Goal: Task Accomplishment & Management: Complete application form

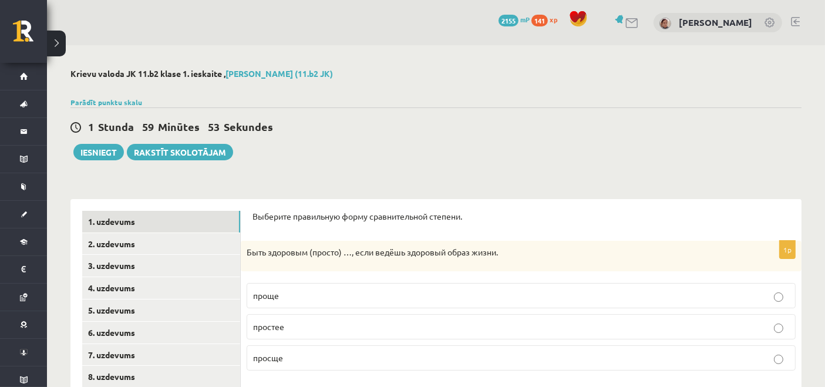
click at [288, 299] on p "проще" at bounding box center [521, 295] width 536 height 12
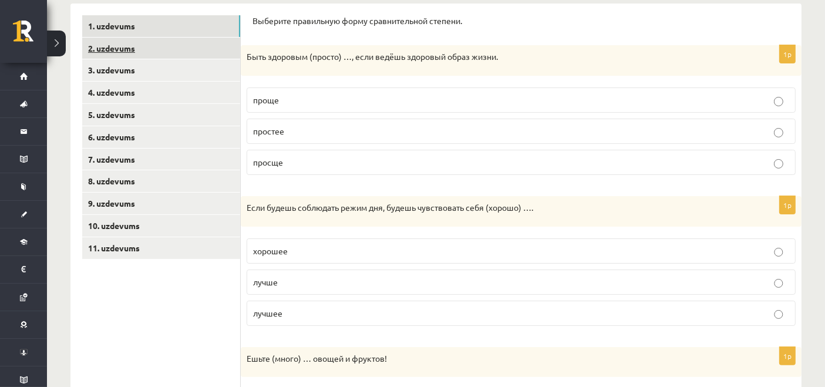
click at [110, 55] on link "2. uzdevums" at bounding box center [161, 49] width 158 height 22
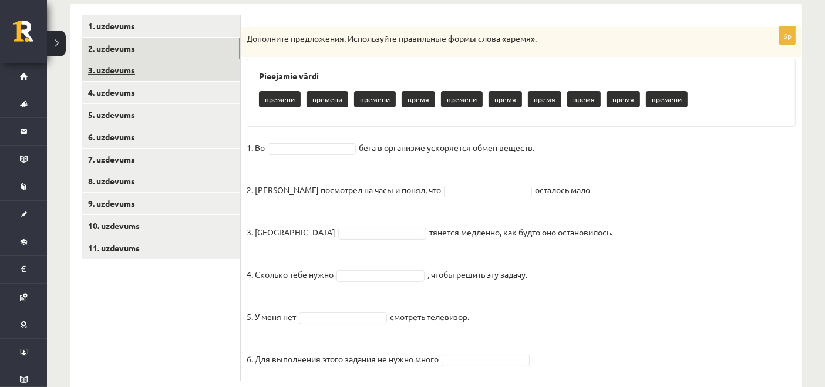
click at [114, 78] on link "3. uzdevums" at bounding box center [161, 70] width 158 height 22
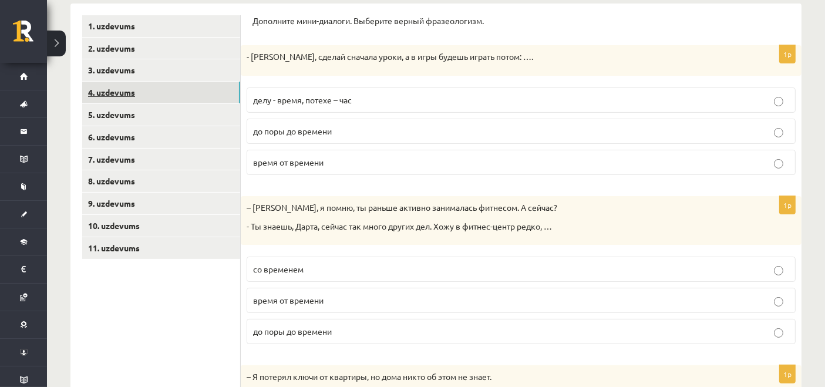
click at [114, 96] on link "4. uzdevums" at bounding box center [161, 93] width 158 height 22
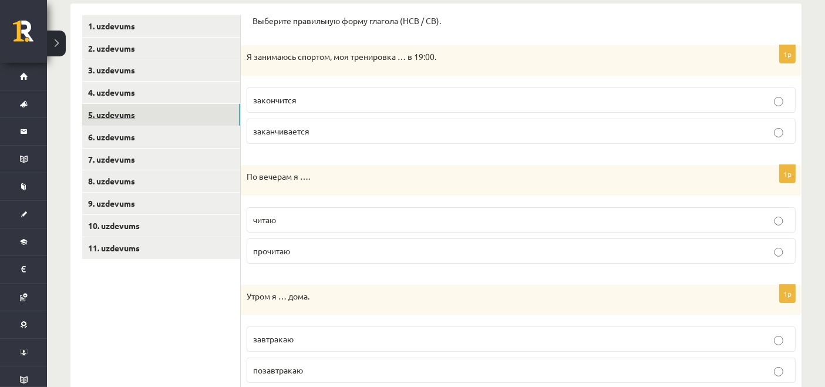
click at [114, 112] on link "5. uzdevums" at bounding box center [161, 115] width 158 height 22
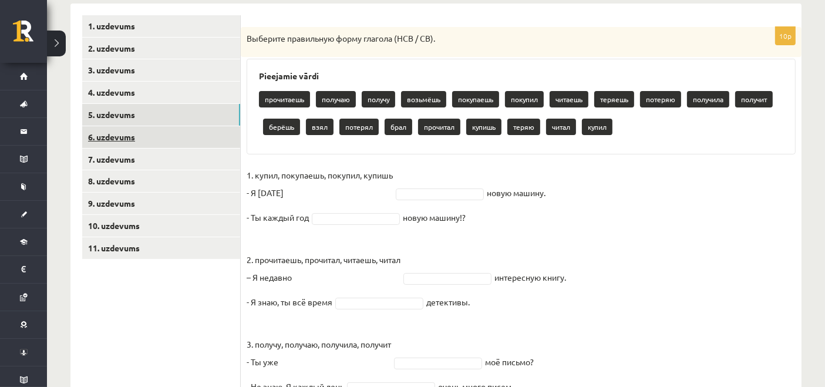
click at [114, 134] on link "6. uzdevums" at bounding box center [161, 137] width 158 height 22
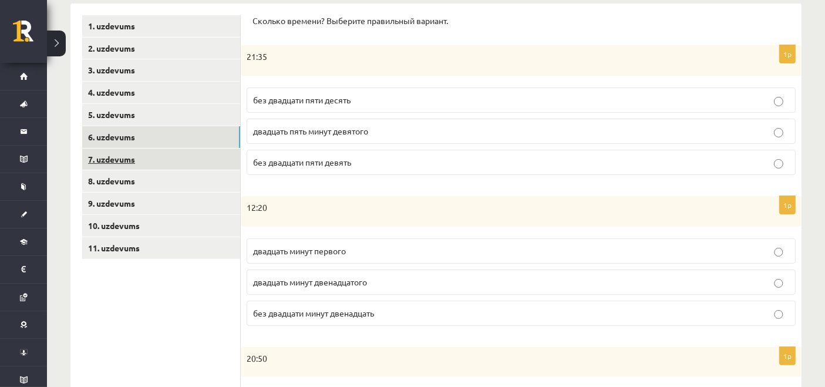
click at [95, 153] on link "7. uzdevums" at bounding box center [161, 160] width 158 height 22
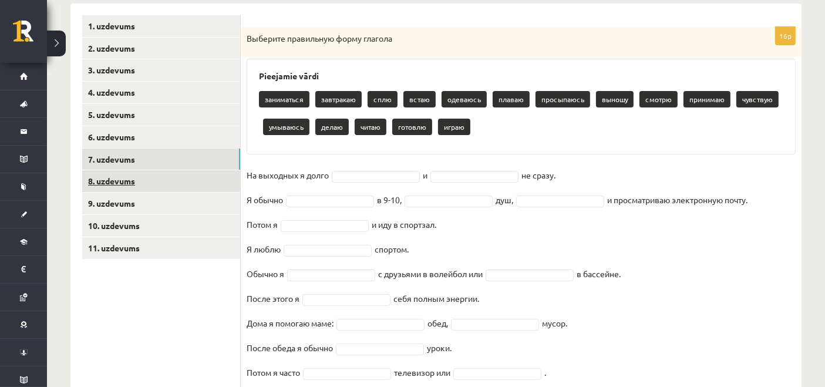
click at [124, 185] on link "8. uzdevums" at bounding box center [161, 181] width 158 height 22
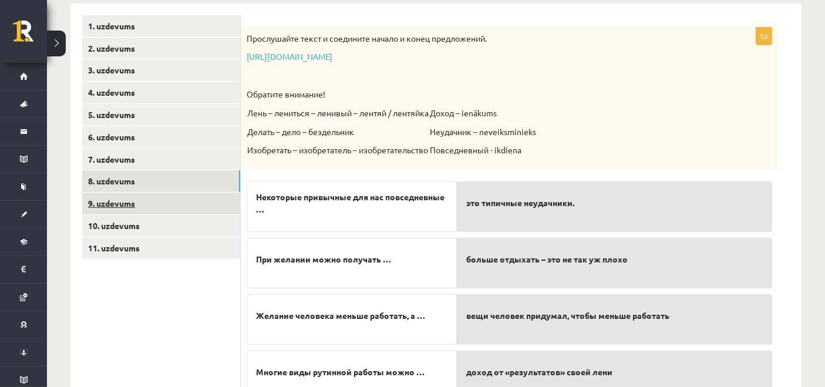
click at [123, 202] on link "9. uzdevums" at bounding box center [161, 204] width 158 height 22
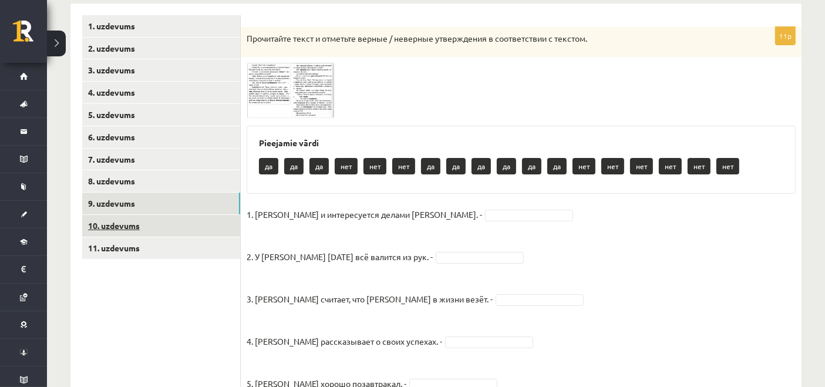
click at [113, 225] on link "10. uzdevums" at bounding box center [161, 226] width 158 height 22
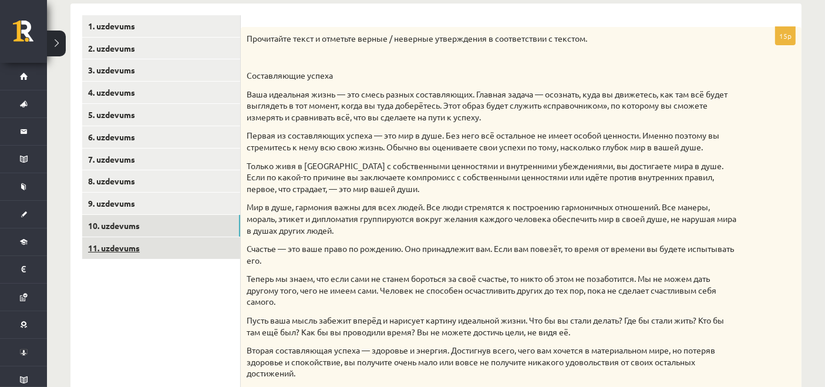
click at [106, 247] on link "11. uzdevums" at bounding box center [161, 248] width 158 height 22
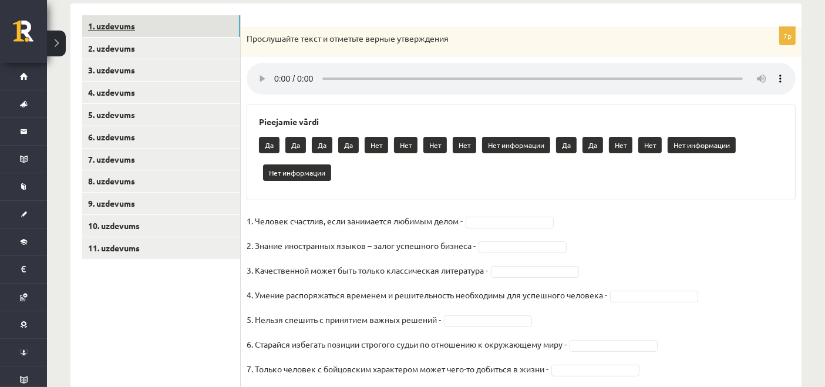
click at [119, 35] on link "1. uzdevums" at bounding box center [161, 26] width 158 height 22
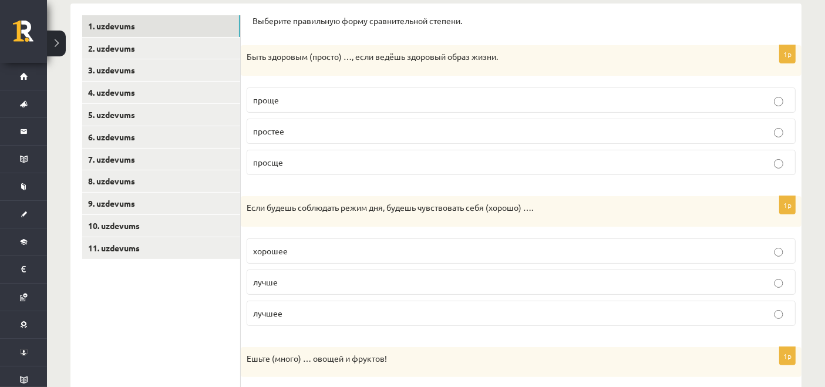
drag, startPoint x: 249, startPoint y: 25, endPoint x: 254, endPoint y: 32, distance: 7.7
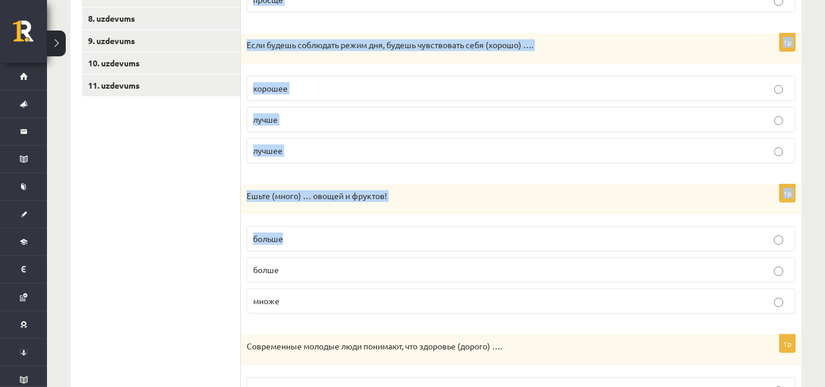
scroll to position [625, 0]
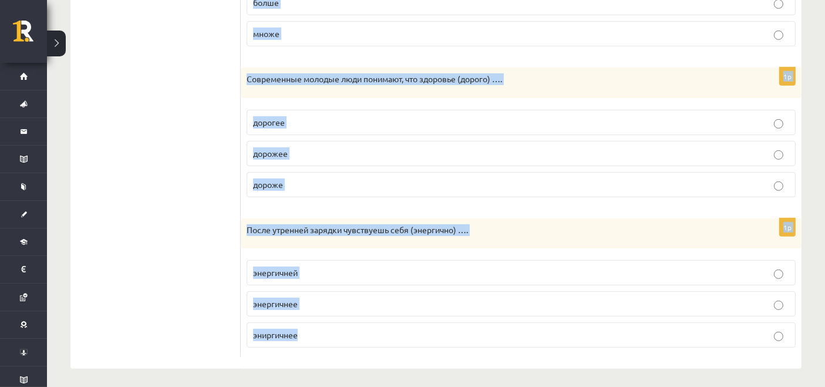
drag, startPoint x: 249, startPoint y: 19, endPoint x: 455, endPoint y: 340, distance: 381.5
copy form "Выберите правильную форму сравнительной степени. 1p Быть здоровым (просто) …, е…"
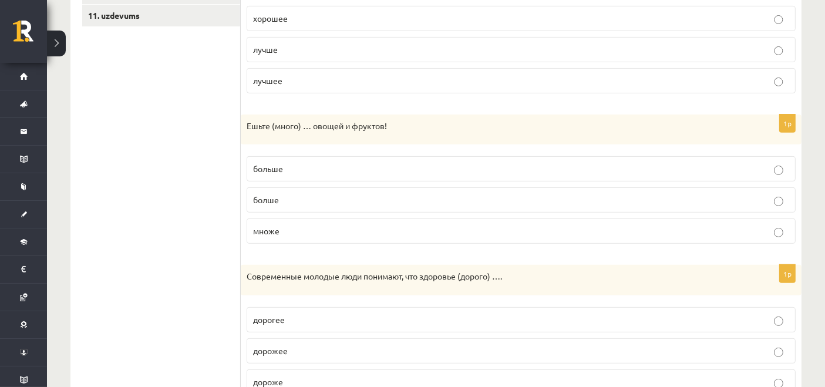
scroll to position [234, 0]
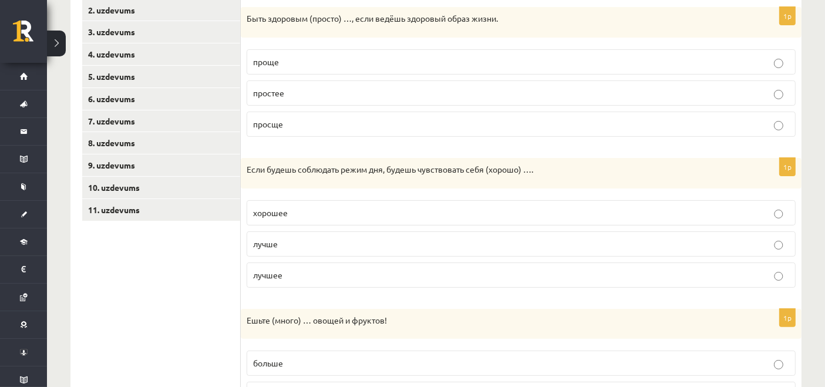
click at [312, 242] on p "лучше" at bounding box center [521, 244] width 536 height 12
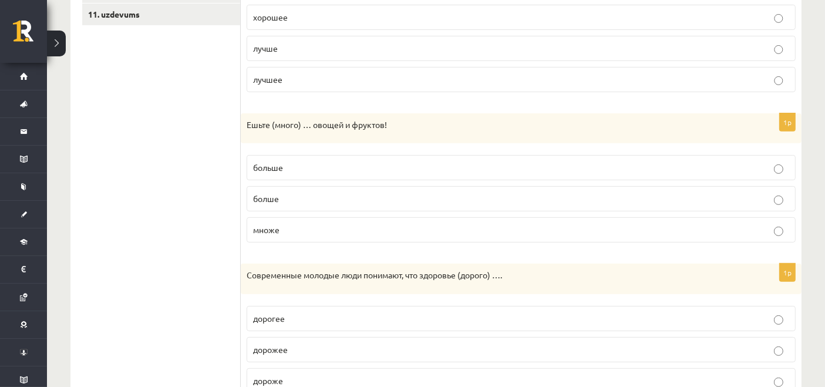
click at [349, 168] on p "больше" at bounding box center [521, 167] width 536 height 12
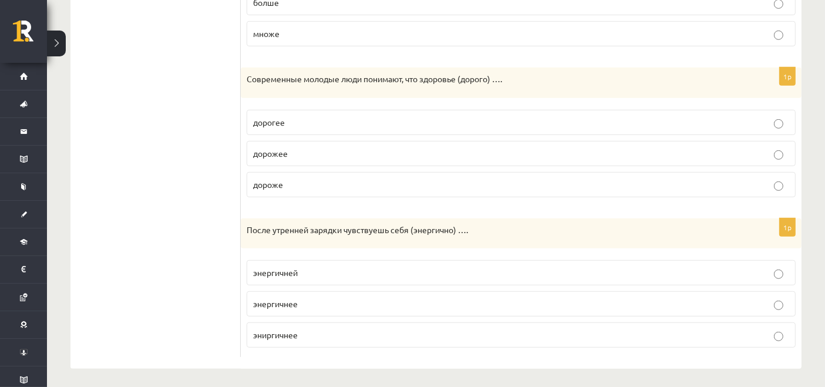
click at [295, 184] on p "дороже" at bounding box center [521, 184] width 536 height 12
click at [288, 301] on span "энергичнее" at bounding box center [275, 303] width 45 height 11
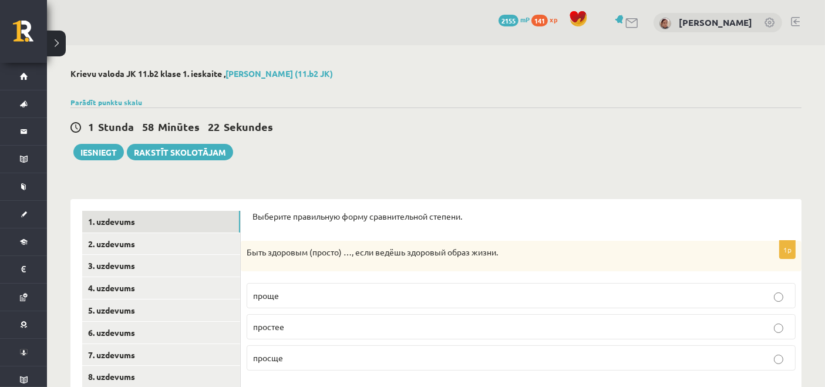
scroll to position [195, 0]
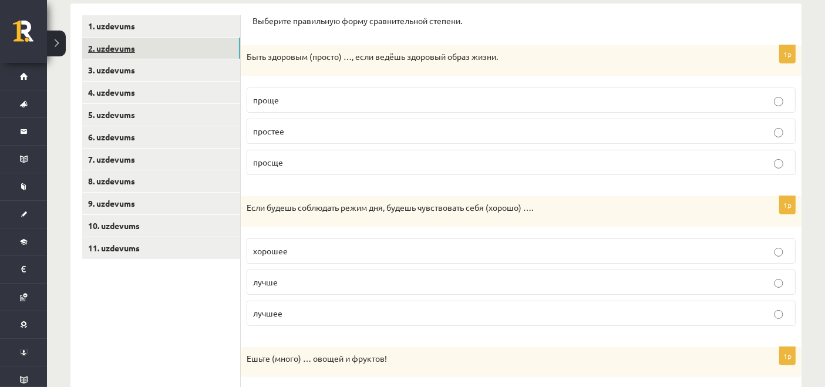
click at [111, 41] on link "2. uzdevums" at bounding box center [161, 49] width 158 height 22
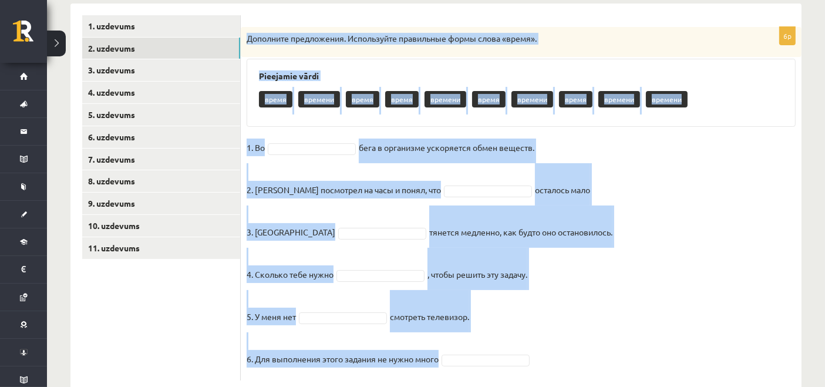
scroll to position [223, 0]
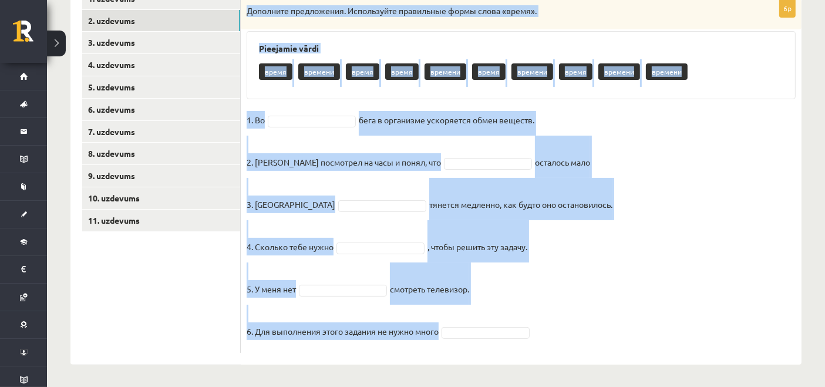
drag, startPoint x: 240, startPoint y: 39, endPoint x: 509, endPoint y: 375, distance: 430.5
copy div "Дополните предложения. Используйте правильные формы слова «время». Pieejamie vā…"
click at [530, 298] on fieldset "1. Во бега в организме ускоряется обмен веществ. 2. Андрис посмотрел на часы и …" at bounding box center [521, 229] width 549 height 236
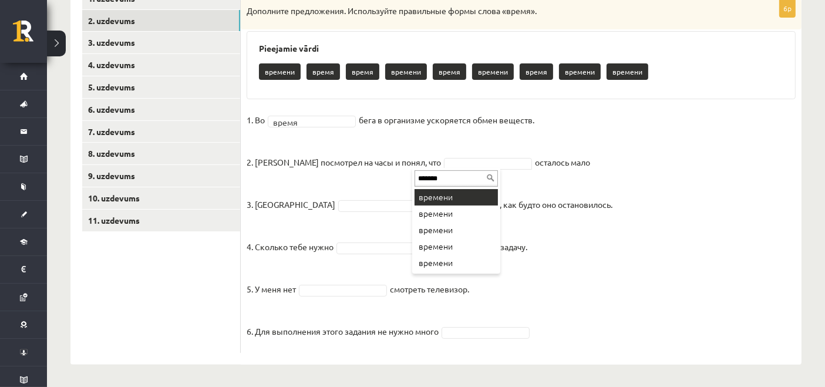
type input "*******"
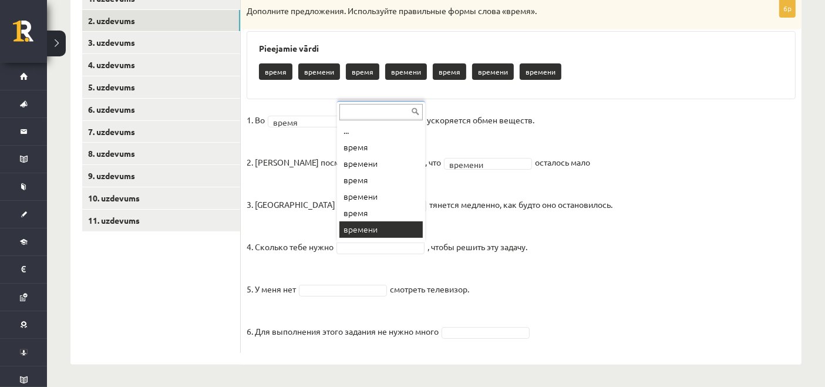
scroll to position [14, 0]
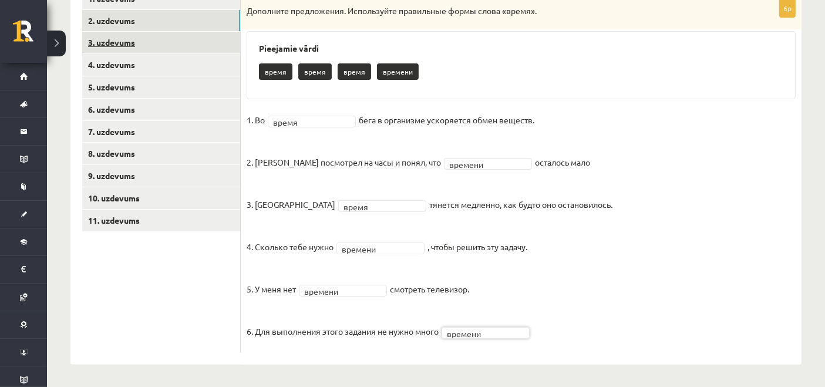
click at [177, 43] on link "3. uzdevums" at bounding box center [161, 43] width 158 height 22
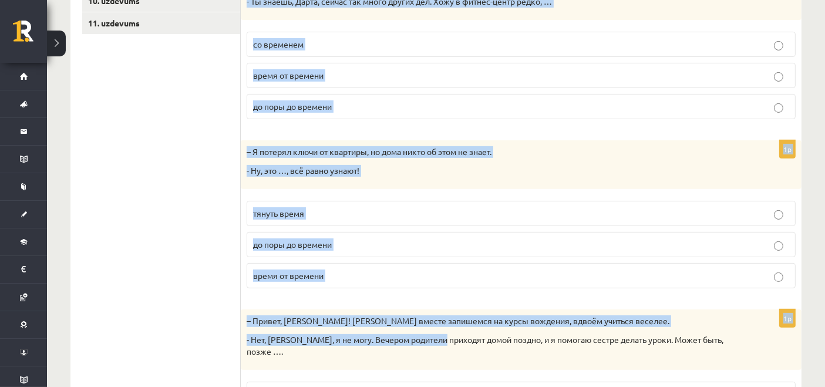
scroll to position [531, 0]
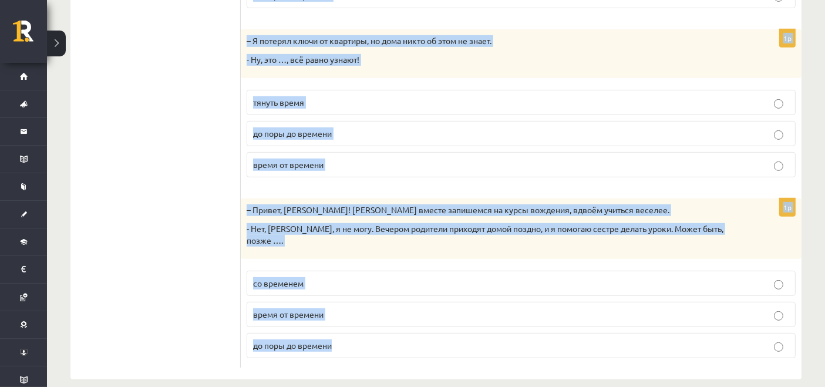
drag, startPoint x: 247, startPoint y: 31, endPoint x: 483, endPoint y: 320, distance: 373.8
click at [482, 324] on form "Дополните мини-диалоги. Выберите верный фразеологизм. 1p - Марис, сделай сначал…" at bounding box center [520, 24] width 537 height 688
copy form "- Марис, сделай сначала уроки, а в игры будешь играть потом: …. делу - время, п…"
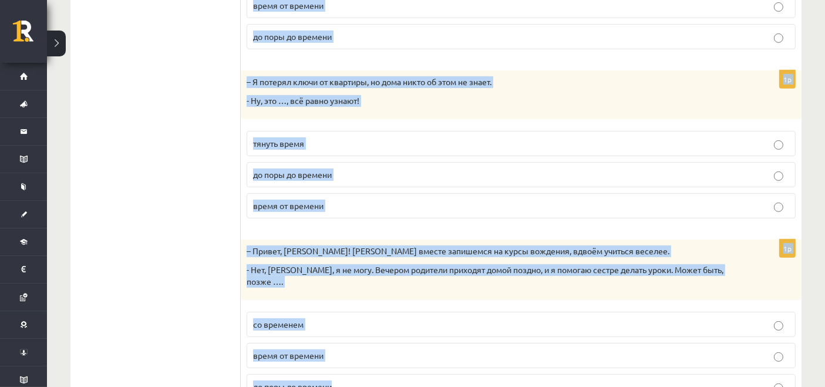
scroll to position [0, 0]
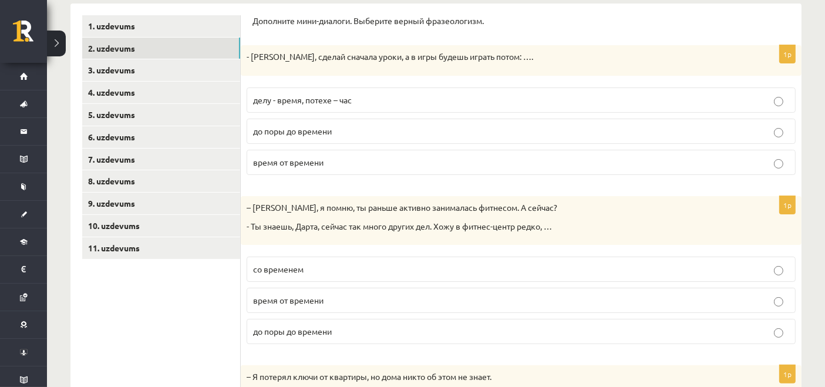
click at [409, 99] on p "делу - время, потехе – час" at bounding box center [521, 100] width 536 height 12
click at [338, 296] on p "время от времени" at bounding box center [521, 300] width 536 height 12
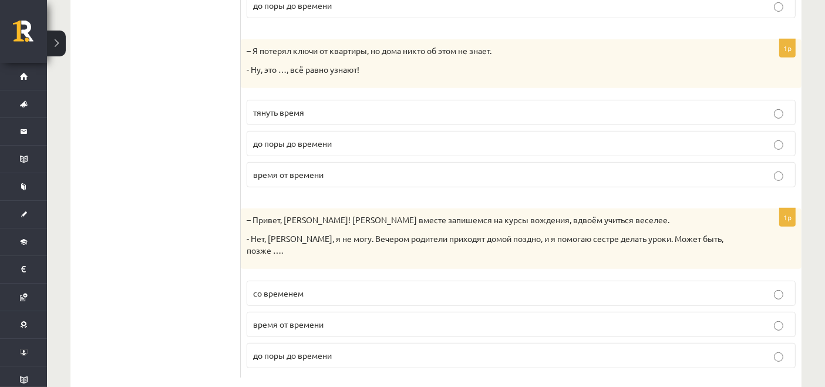
scroll to position [531, 0]
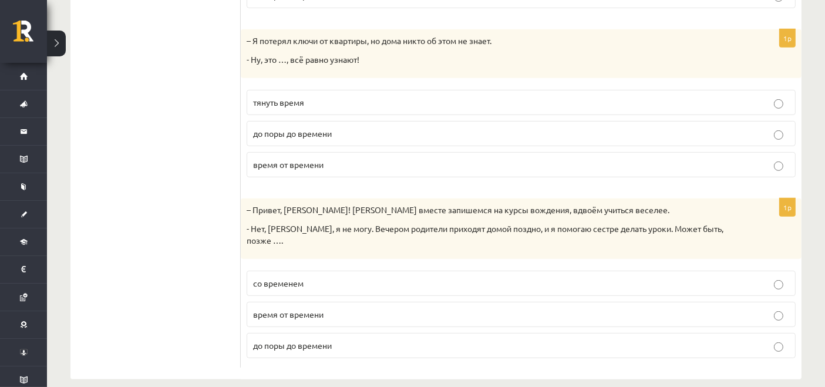
click at [263, 131] on span "до поры до времени" at bounding box center [292, 133] width 79 height 11
click at [298, 278] on span "со временем" at bounding box center [278, 283] width 50 height 11
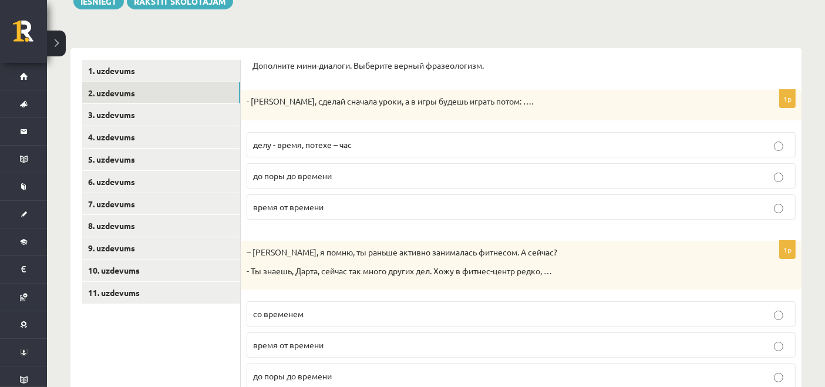
scroll to position [140, 0]
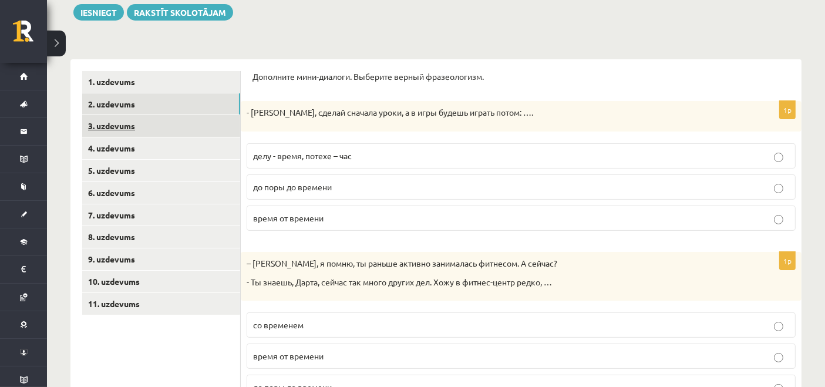
click at [150, 124] on link "3. uzdevums" at bounding box center [161, 126] width 158 height 22
click at [132, 99] on link "2. uzdevums" at bounding box center [161, 104] width 158 height 22
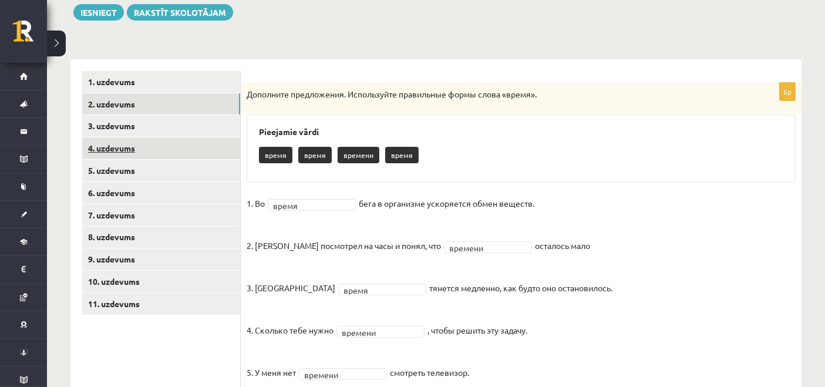
click at [139, 148] on link "4. uzdevums" at bounding box center [161, 148] width 158 height 22
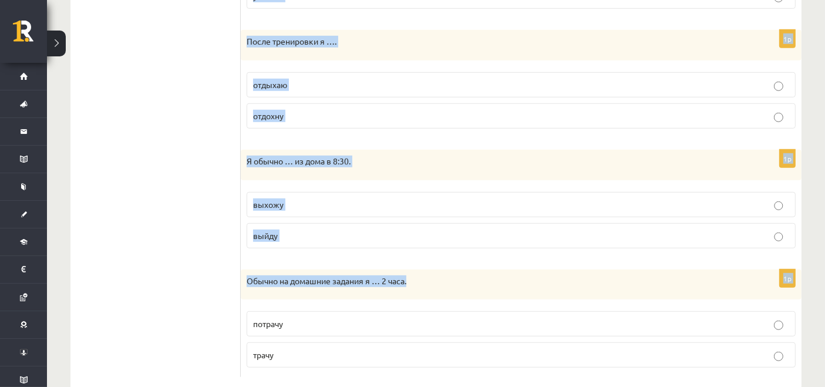
scroll to position [828, 0]
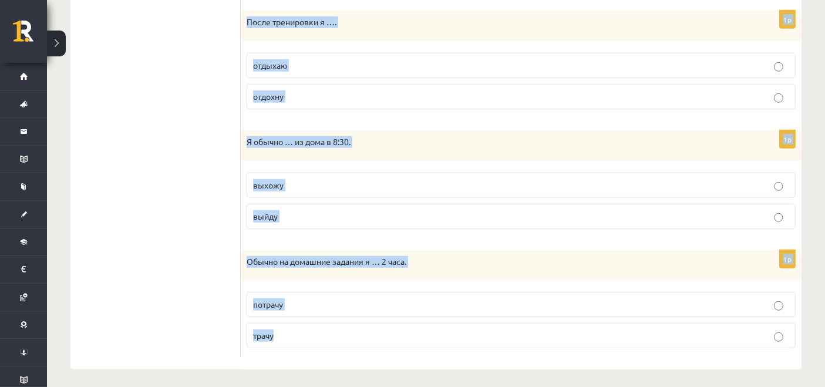
drag, startPoint x: 247, startPoint y: 66, endPoint x: 473, endPoint y: 368, distance: 377.0
copy form "Выберите правильную форму глагола (НСВ / СВ). 1p Я занимаюсь спортом, моя трени…"
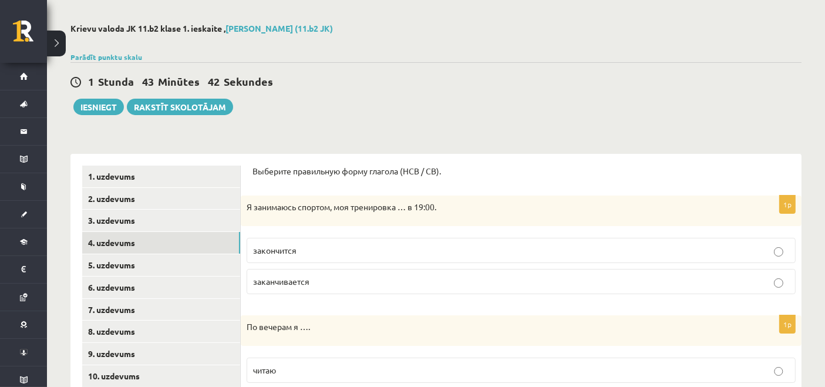
scroll to position [241, 0]
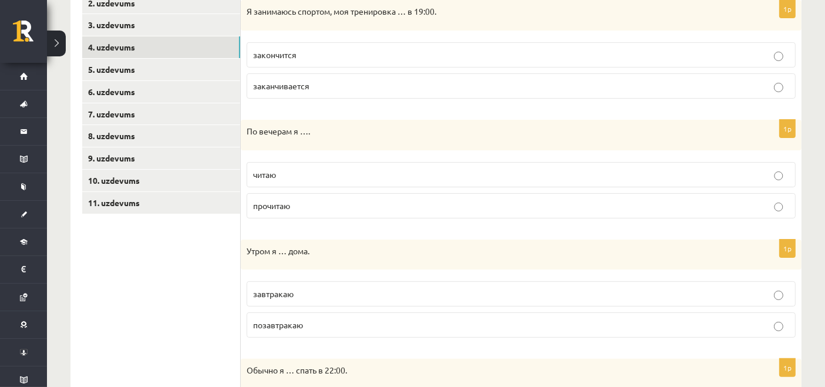
click at [382, 83] on p "заканчивается" at bounding box center [521, 86] width 536 height 12
click at [330, 174] on p "читаю" at bounding box center [521, 174] width 536 height 12
click at [339, 289] on p "завтракаю" at bounding box center [521, 294] width 536 height 12
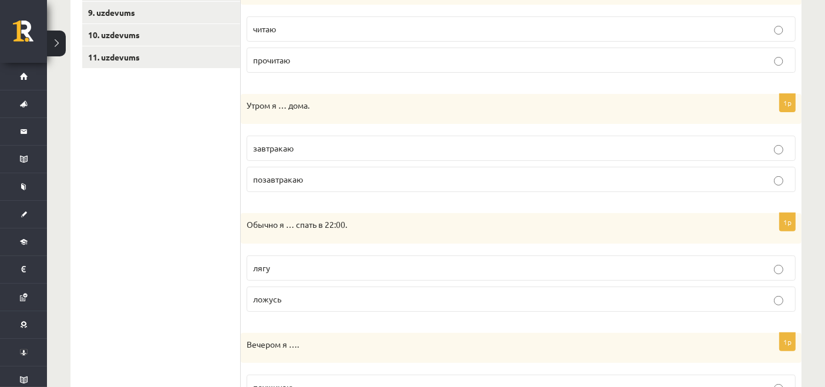
scroll to position [397, 0]
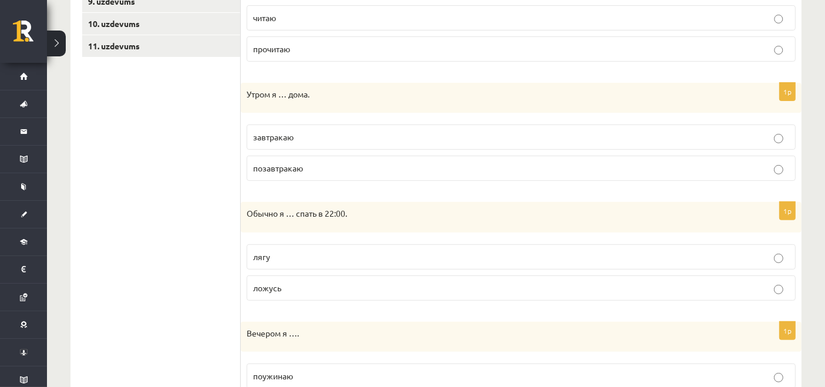
drag, startPoint x: 316, startPoint y: 286, endPoint x: 278, endPoint y: 296, distance: 39.4
click at [316, 288] on p "ложусь" at bounding box center [521, 288] width 536 height 12
click at [151, 304] on ul "1. uzdevums 2. uzdevums 3. uzdevums 4. uzdevums 5. uzdevums 6. uzdevums 7. uzde…" at bounding box center [161, 300] width 158 height 974
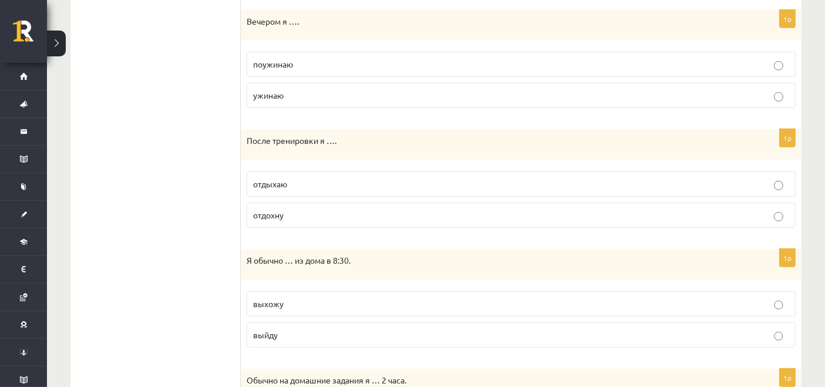
scroll to position [710, 0]
click at [306, 88] on p "ужинаю" at bounding box center [521, 94] width 536 height 12
click at [316, 180] on p "отдыхаю" at bounding box center [521, 183] width 536 height 12
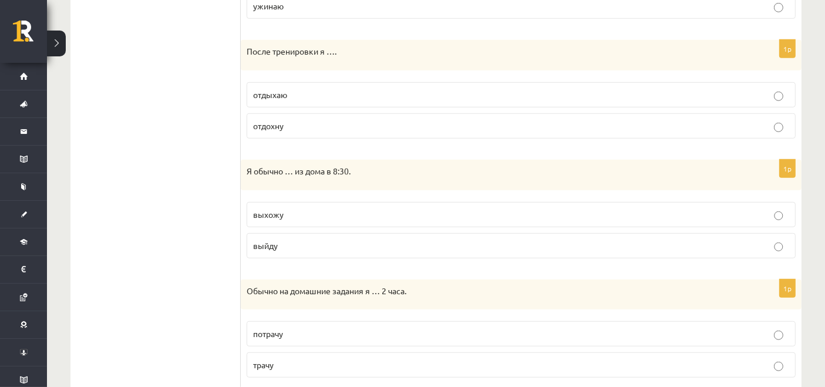
scroll to position [828, 0]
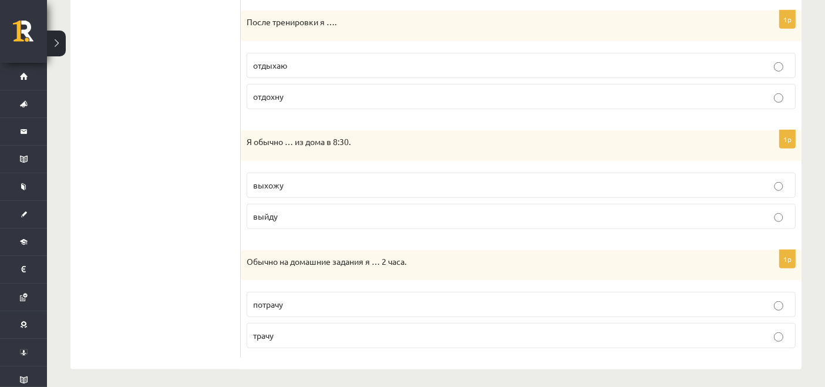
click at [271, 180] on span "выхожу" at bounding box center [268, 185] width 31 height 11
click at [252, 330] on label "трачу" at bounding box center [521, 335] width 549 height 25
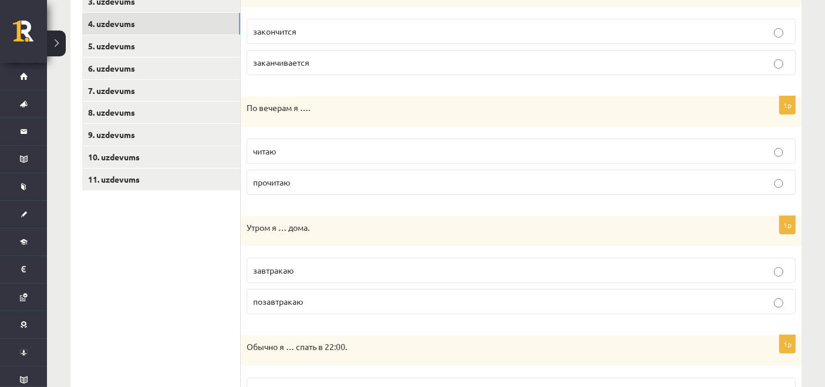
scroll to position [241, 0]
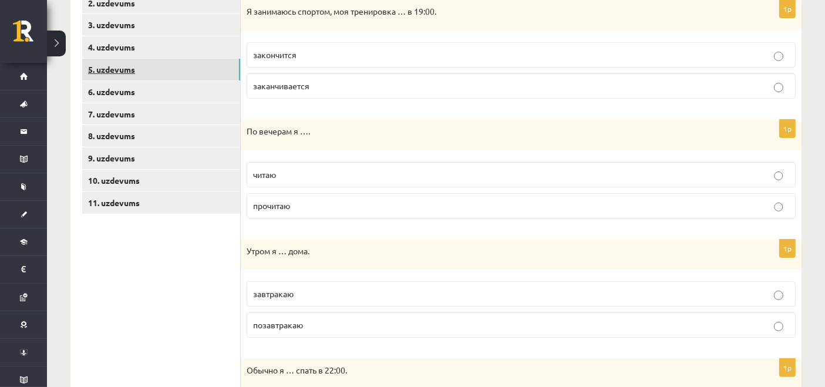
click at [130, 70] on link "5. uzdevums" at bounding box center [161, 70] width 158 height 22
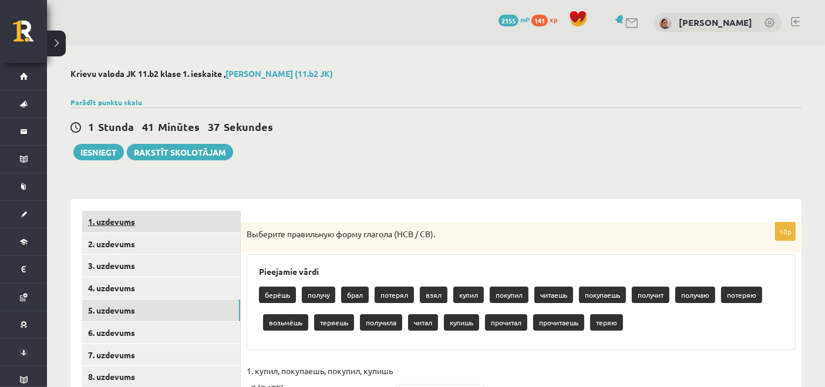
scroll to position [195, 0]
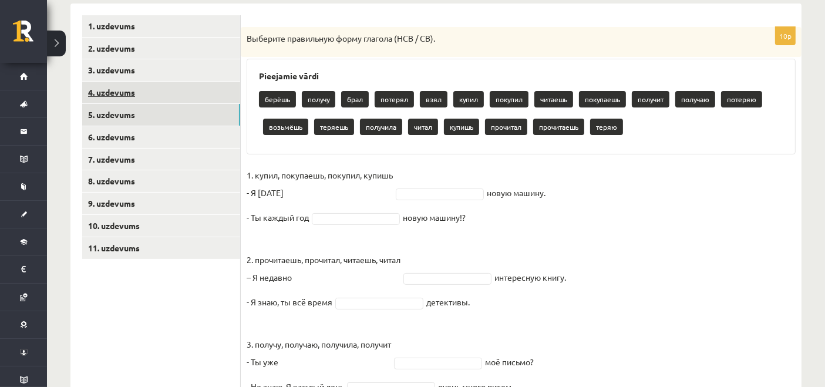
click at [106, 93] on link "4. uzdevums" at bounding box center [161, 93] width 158 height 22
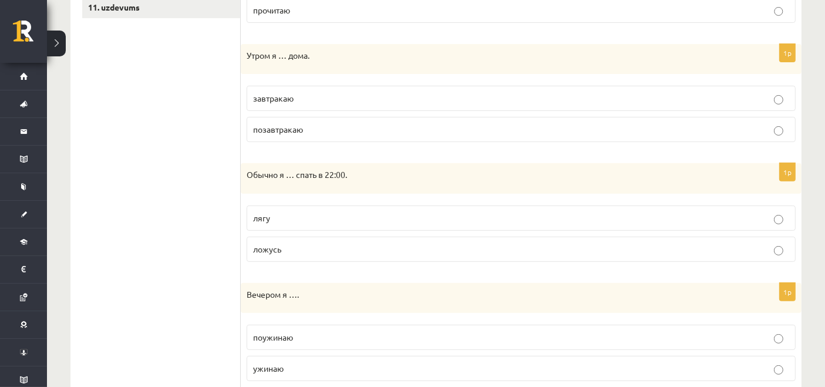
scroll to position [241, 0]
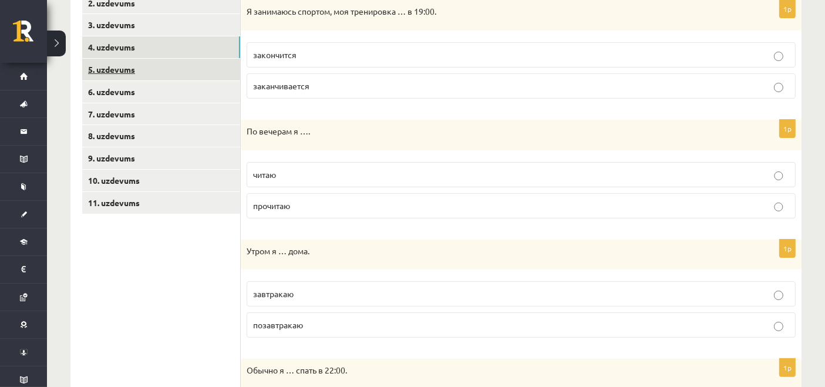
click at [117, 74] on link "5. uzdevums" at bounding box center [161, 70] width 158 height 22
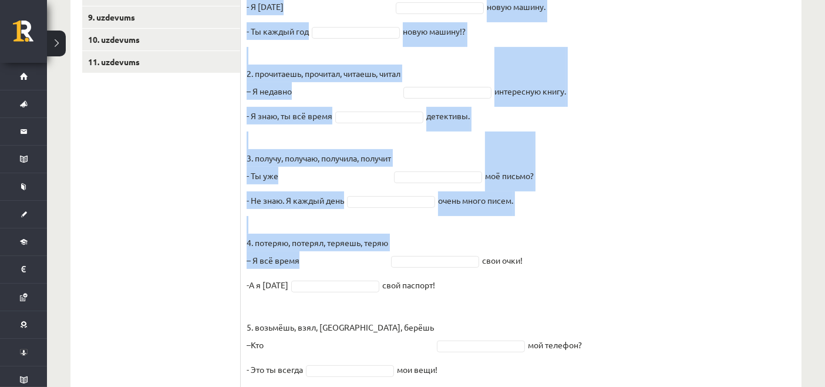
scroll to position [420, 0]
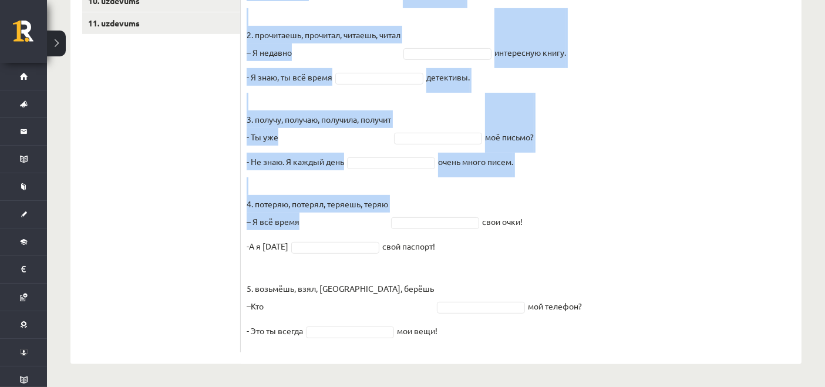
drag, startPoint x: 245, startPoint y: 185, endPoint x: 500, endPoint y: 333, distance: 294.6
click at [500, 333] on div "10p Выберите правильную форму глагола (НСВ / СВ). Pieejamie vārdi возьмёшь полу…" at bounding box center [521, 77] width 561 height 550
copy div "Выберите правильную форму глагола (НСВ / СВ). Pieejamie vārdi возьмёшь получаю …"
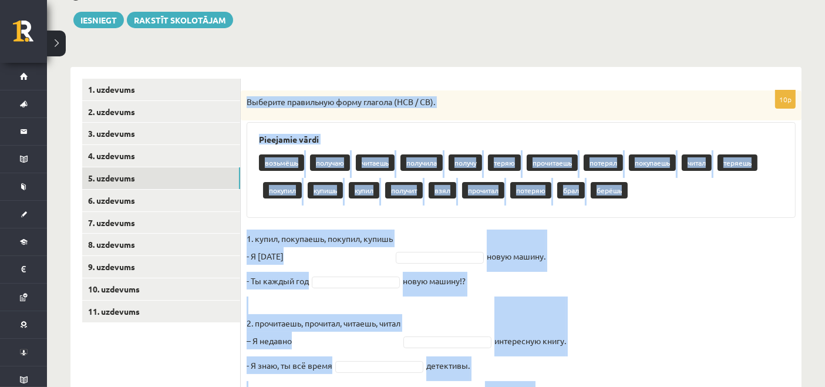
scroll to position [29, 0]
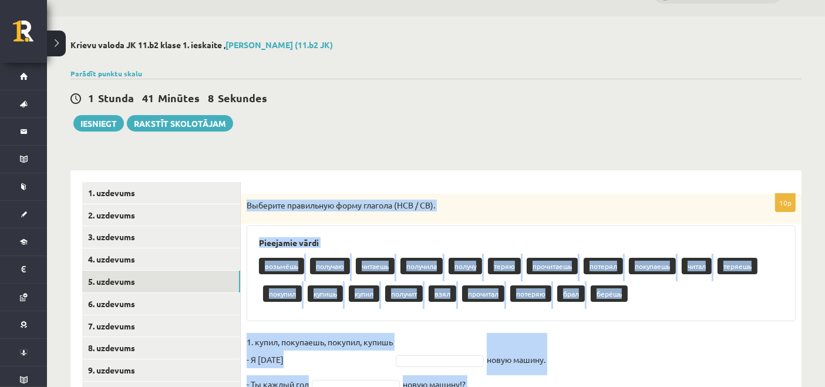
click at [635, 200] on p "Выберите правильную форму глагола (НСВ / СВ)." at bounding box center [492, 206] width 490 height 12
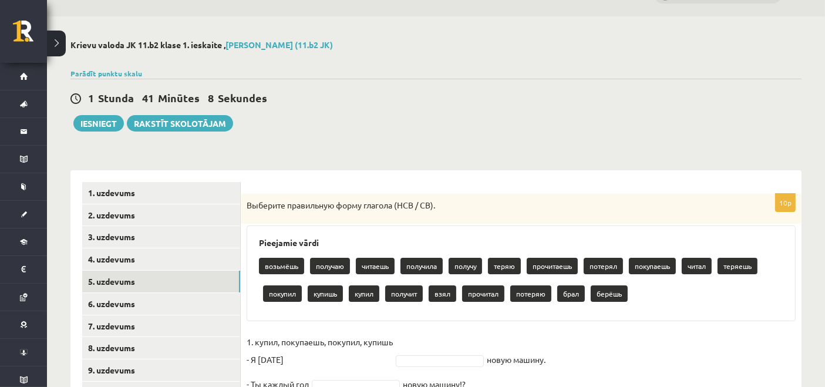
scroll to position [224, 0]
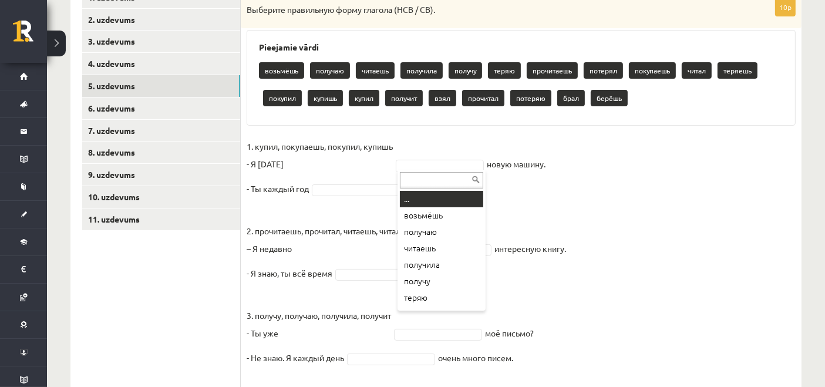
paste input "*****"
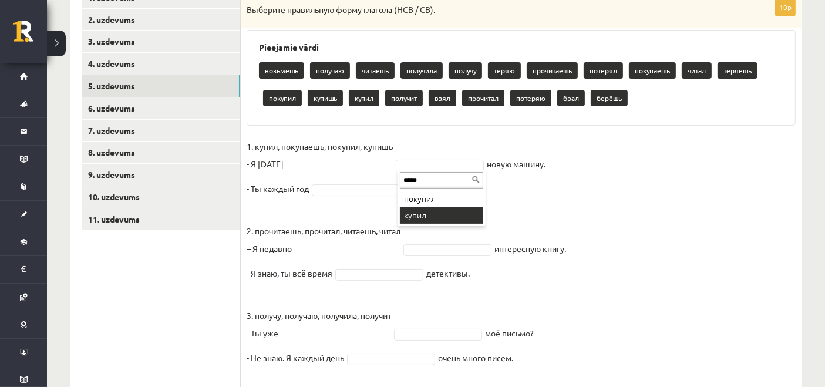
type input "*****"
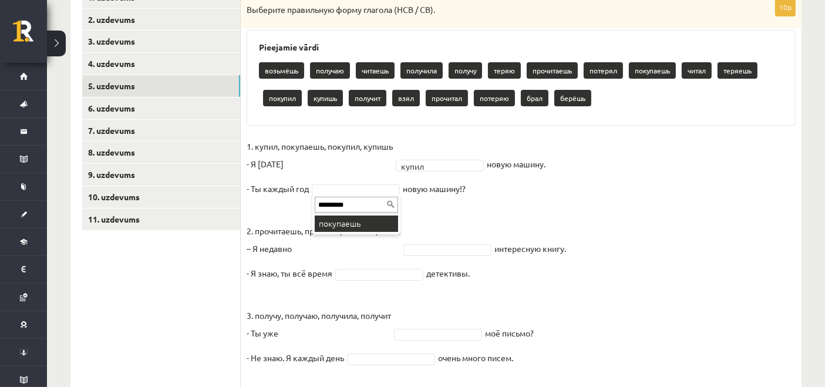
type input "*********"
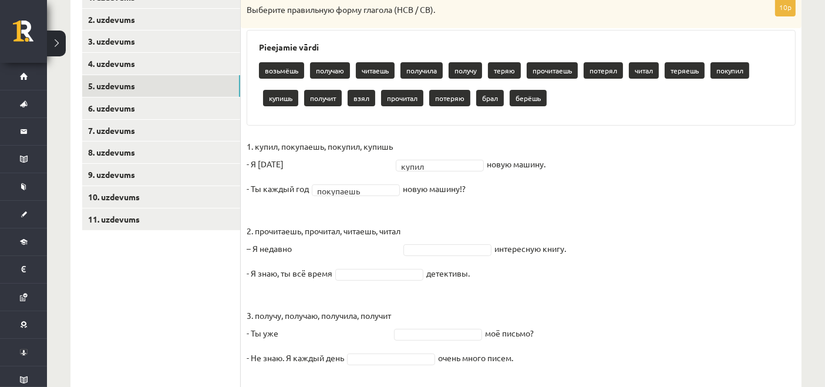
click at [525, 241] on fieldset "1. купил, покупаешь, покупил, купишь - Я вчера купил ***** новую машину. - Ты к…" at bounding box center [521, 339] width 549 height 405
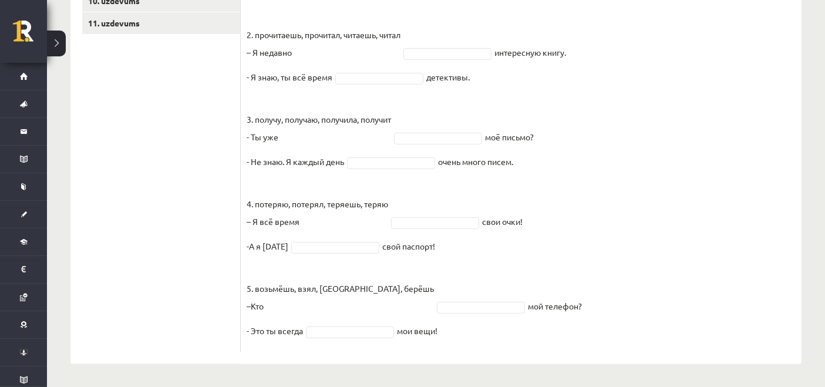
click at [447, 46] on fieldset "1. купил, покупаешь, покупил, купишь - Я вчера купил ***** новую машину. - Ты к…" at bounding box center [521, 143] width 549 height 405
type input "********"
type input "*******"
type input "********"
type input "*******"
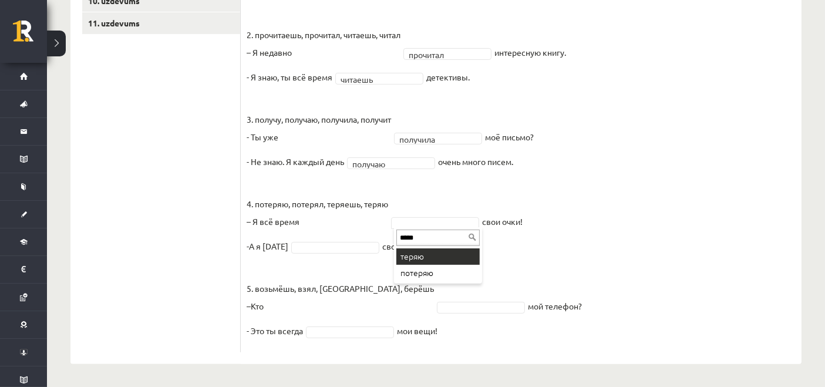
type input "*****"
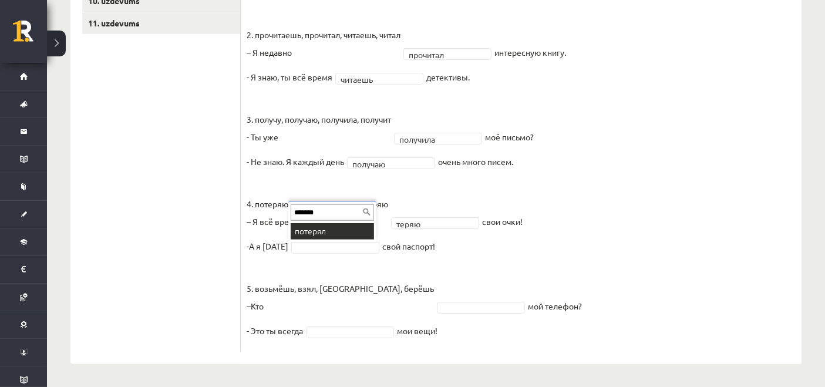
type input "*******"
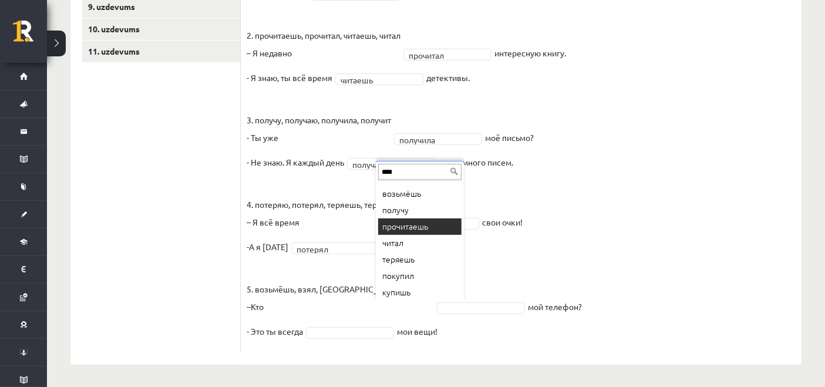
scroll to position [0, 0]
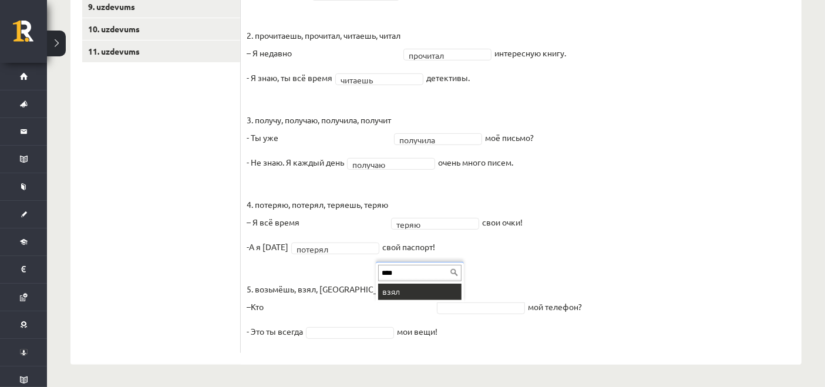
type input "****"
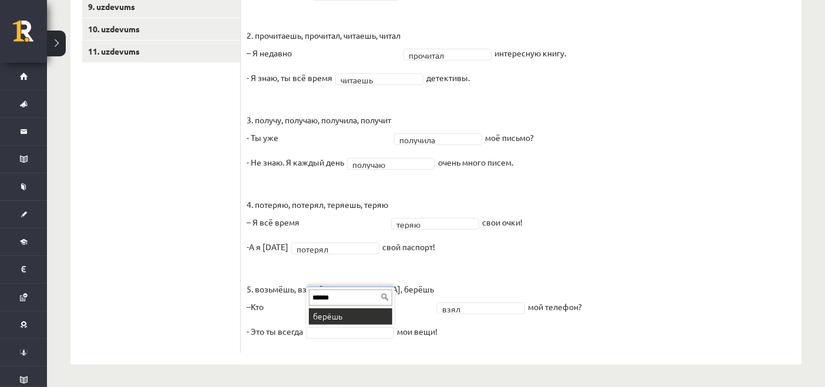
type input "******"
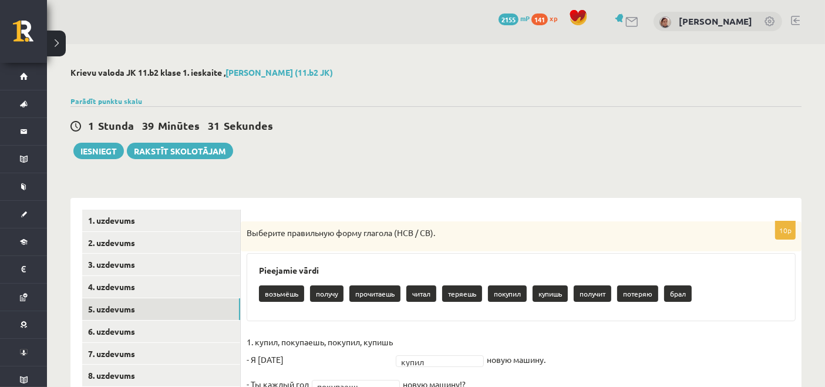
scroll to position [197, 0]
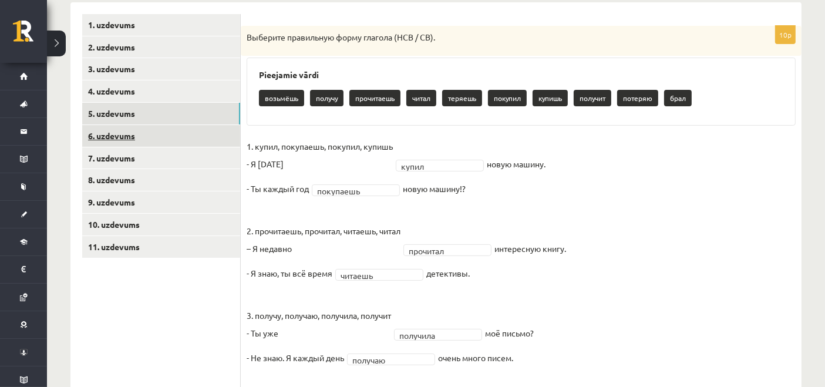
click at [172, 130] on link "6. uzdevums" at bounding box center [161, 136] width 158 height 22
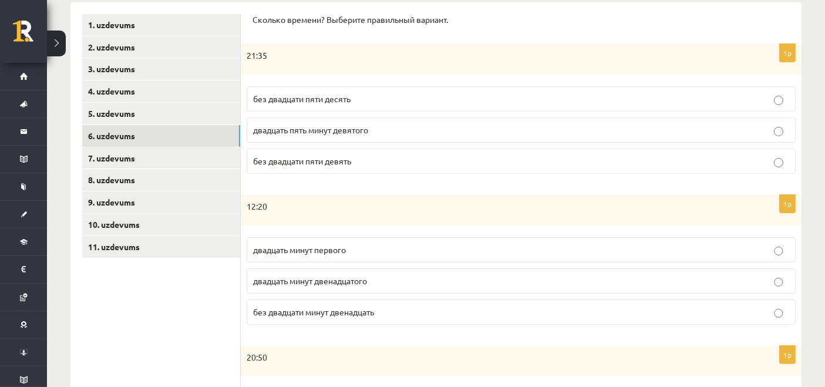
scroll to position [1, 0]
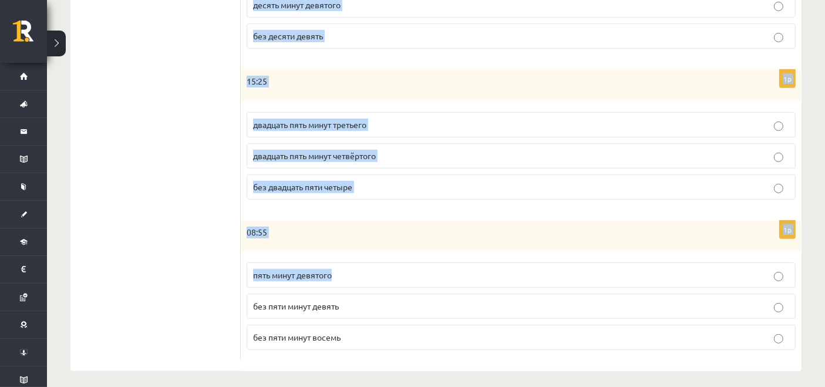
scroll to position [625, 0]
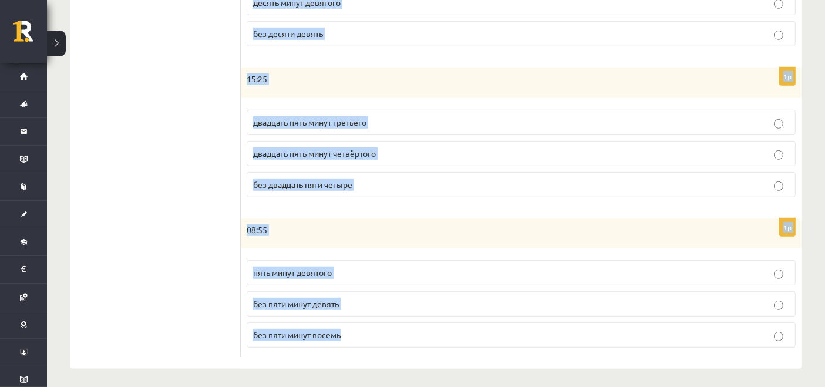
drag, startPoint x: 244, startPoint y: 212, endPoint x: 643, endPoint y: 363, distance: 426.7
copy form "Сколько времени? Выберите правильный вариант. 1p 21:35 без двадцати пяти десять…"
click at [407, 243] on div "08:55" at bounding box center [521, 233] width 561 height 31
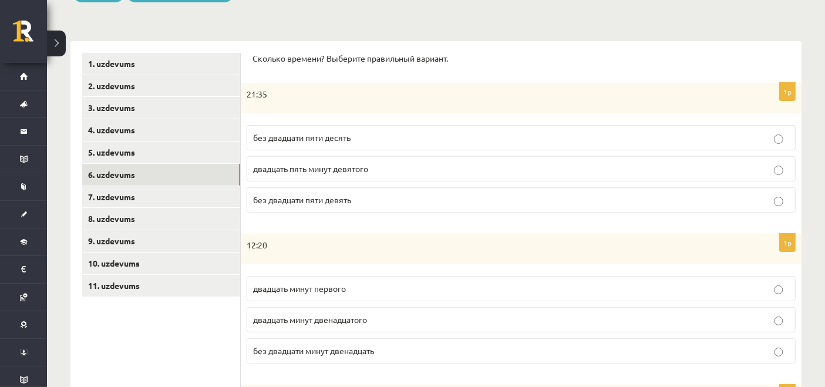
scroll to position [143, 0]
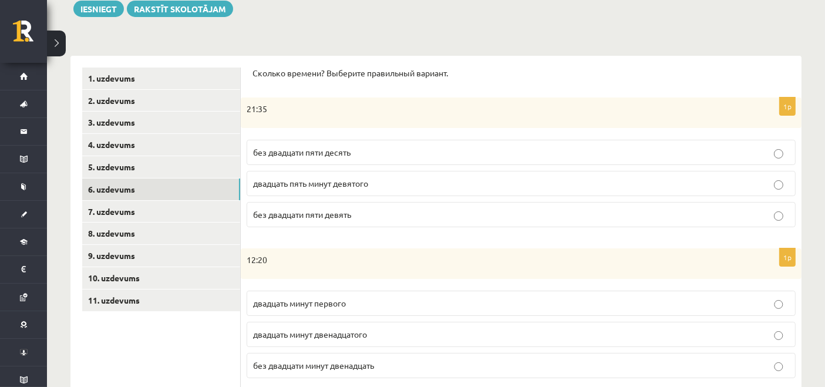
click at [327, 151] on span "без двадцати пяти десять" at bounding box center [301, 152] width 97 height 11
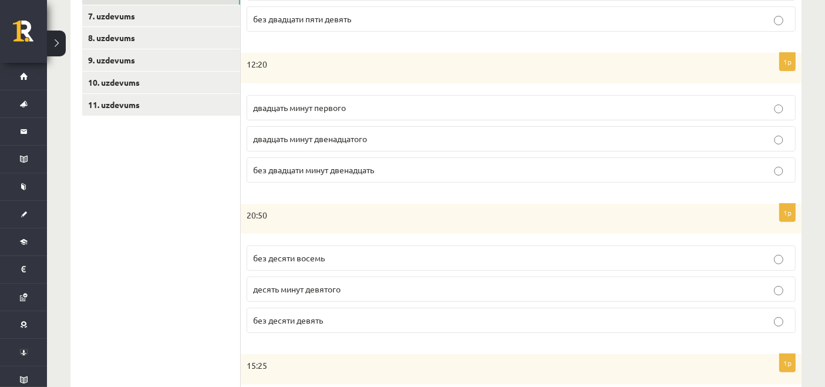
click at [312, 167] on span "без двадцати минут двенадцать" at bounding box center [313, 169] width 121 height 11
click at [298, 326] on label "без десяти девять" at bounding box center [521, 320] width 549 height 25
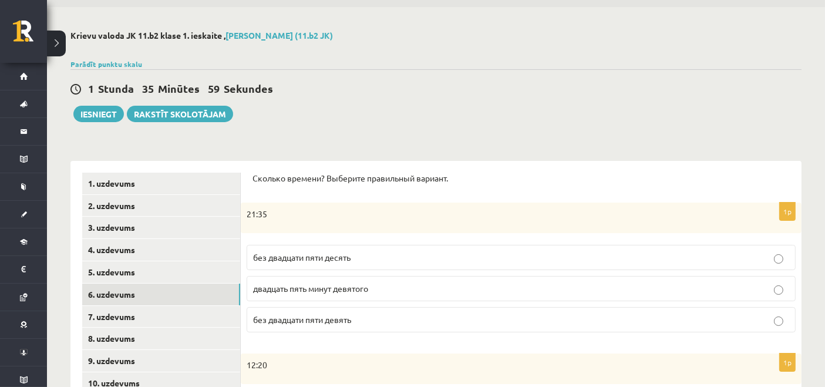
scroll to position [234, 0]
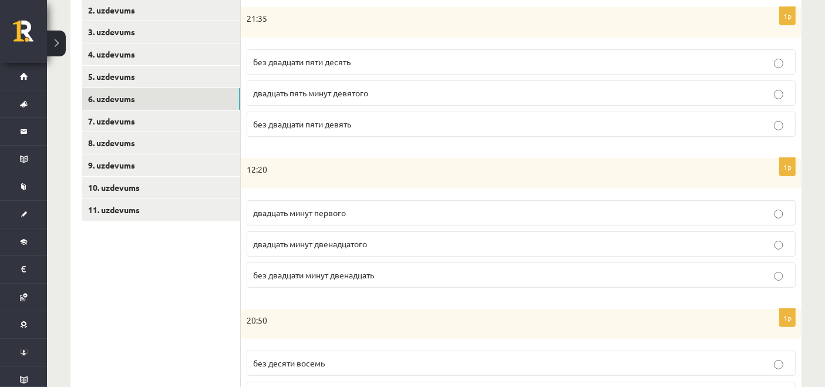
click at [314, 217] on label "двадцать минут первого" at bounding box center [521, 212] width 549 height 25
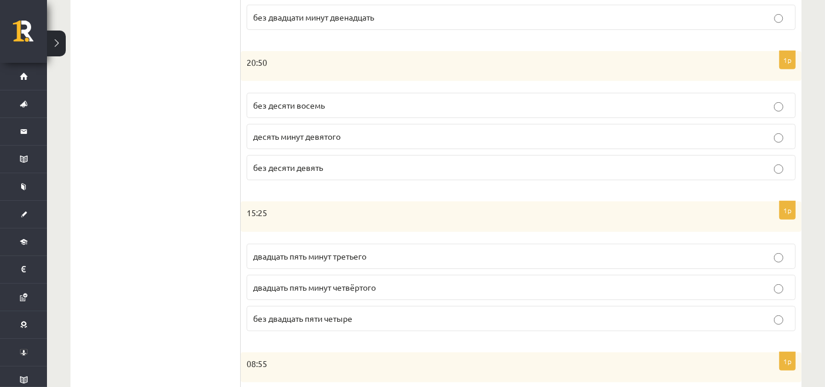
scroll to position [502, 0]
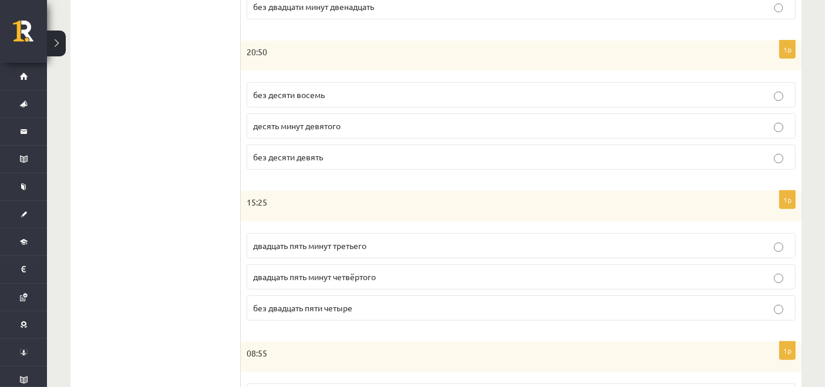
click at [353, 155] on p "без десяти девять" at bounding box center [521, 157] width 536 height 12
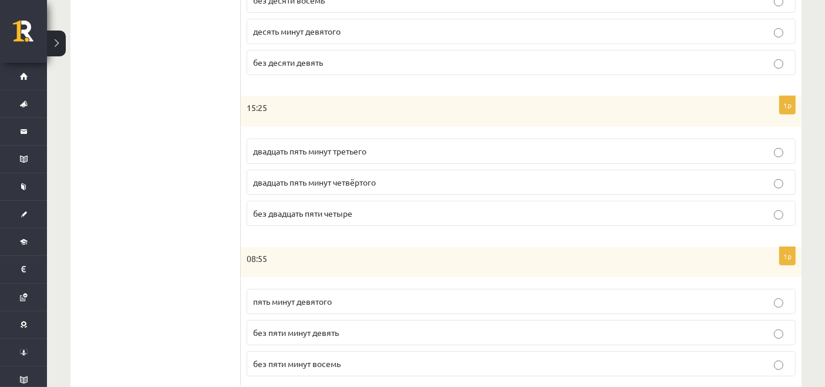
scroll to position [625, 0]
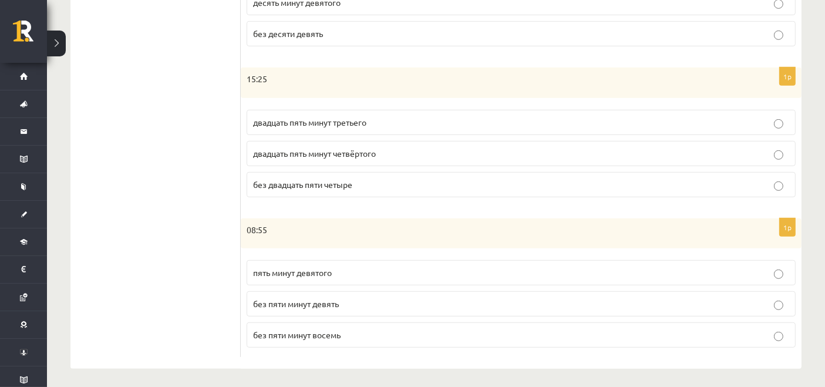
click at [367, 154] on p "двадцать пять минут четвёртого" at bounding box center [521, 153] width 536 height 12
click at [310, 299] on span "без пяти минут девять" at bounding box center [296, 303] width 86 height 11
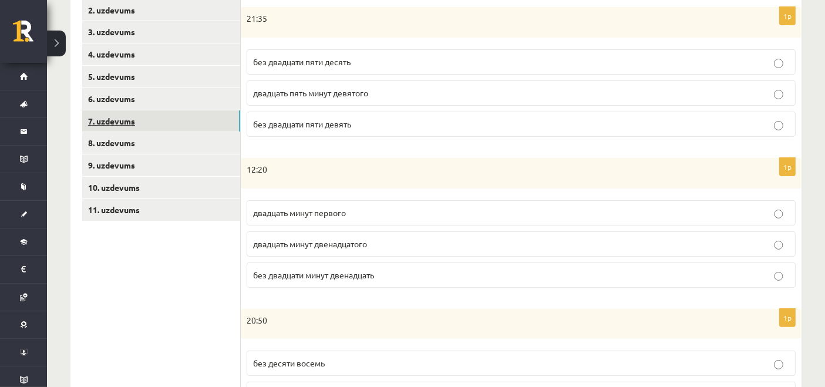
click at [129, 129] on link "7. uzdevums" at bounding box center [161, 121] width 158 height 22
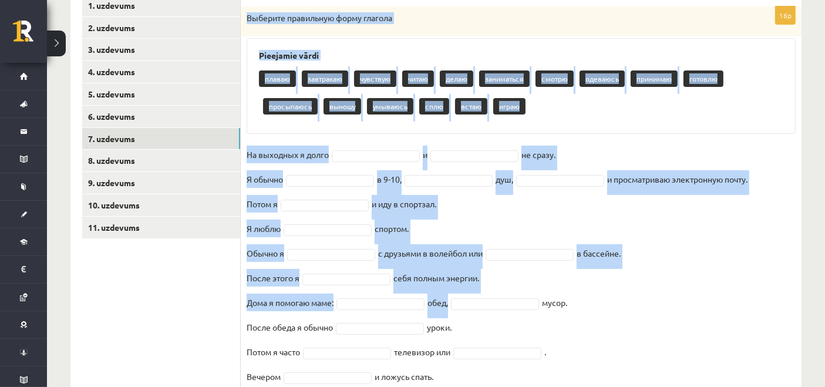
scroll to position [261, 0]
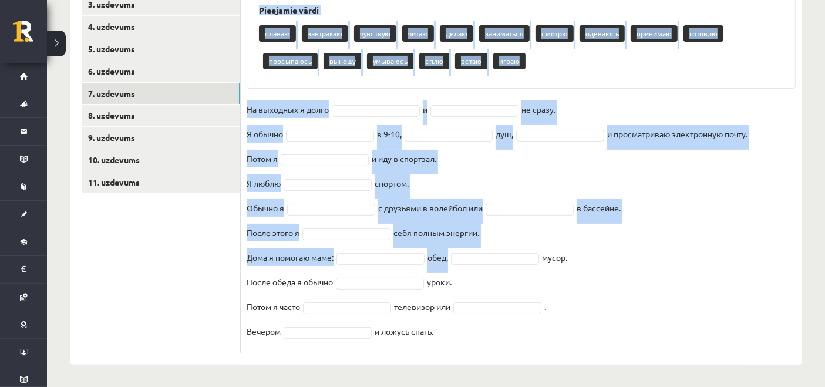
drag, startPoint x: 244, startPoint y: 192, endPoint x: 534, endPoint y: 327, distance: 319.9
click at [534, 327] on div "16p Выберите правильную форму глагола Pieejamie vārdi плаваю завтракаю чувствую…" at bounding box center [521, 157] width 561 height 392
copy div "Выберите правильную форму глагола Pieejamie vārdi плаваю завтракаю чувствую чит…"
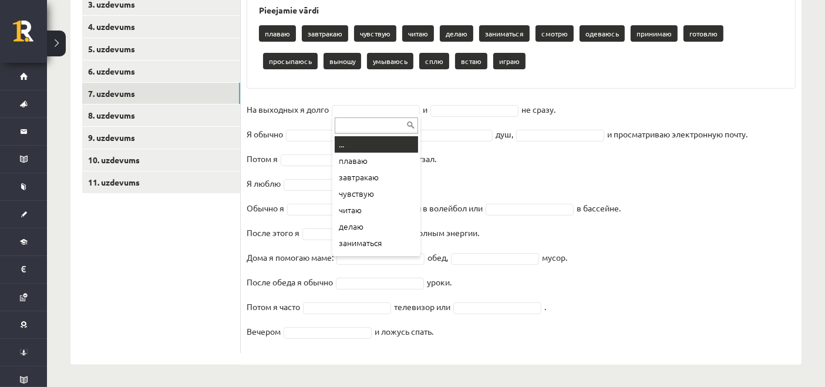
paste input "****"
type input "****"
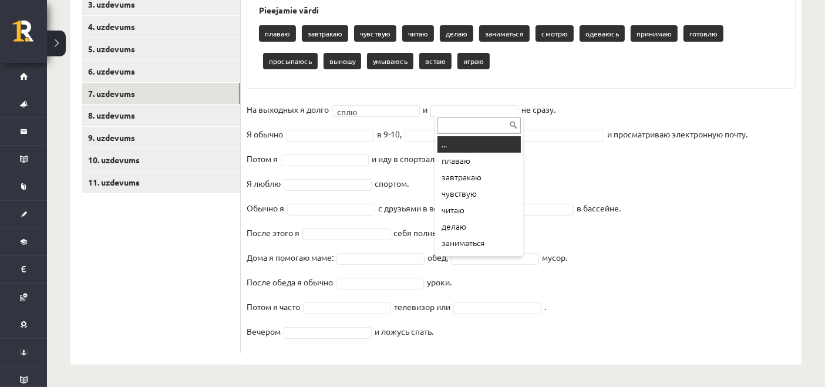
paste input "**********"
type input "**********"
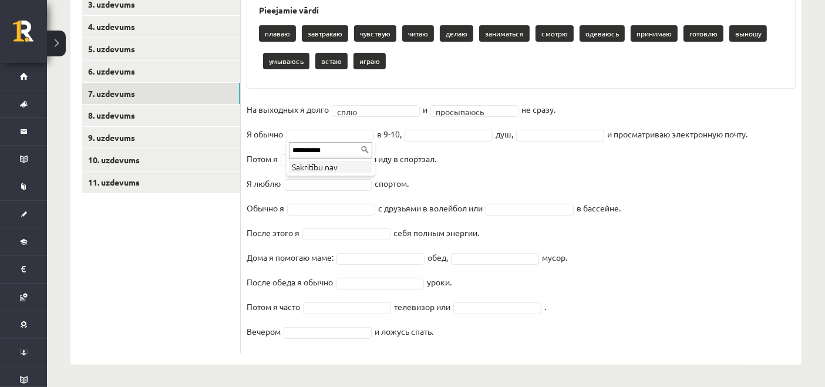
drag, startPoint x: 345, startPoint y: 150, endPoint x: 245, endPoint y: 158, distance: 100.1
paste input "text"
type input "*****"
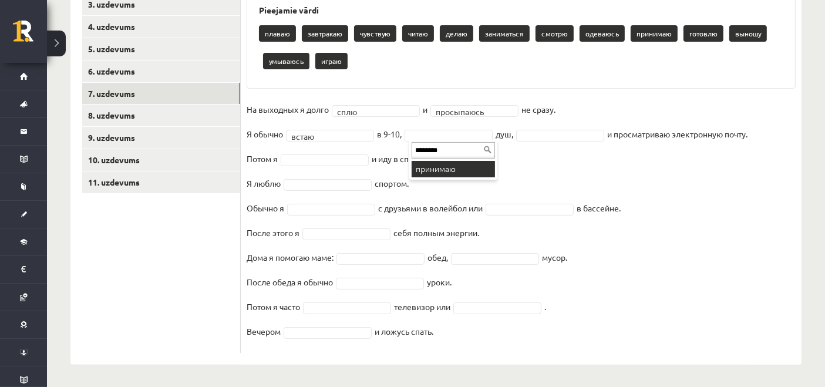
type input "********"
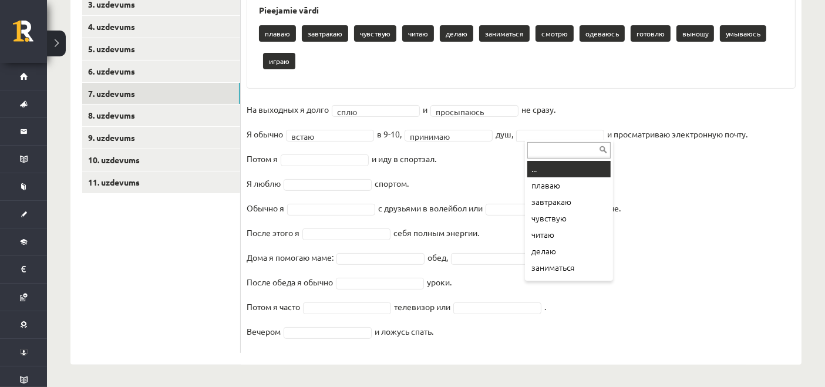
click at [541, 155] on input "text" at bounding box center [568, 150] width 83 height 16
type input "******"
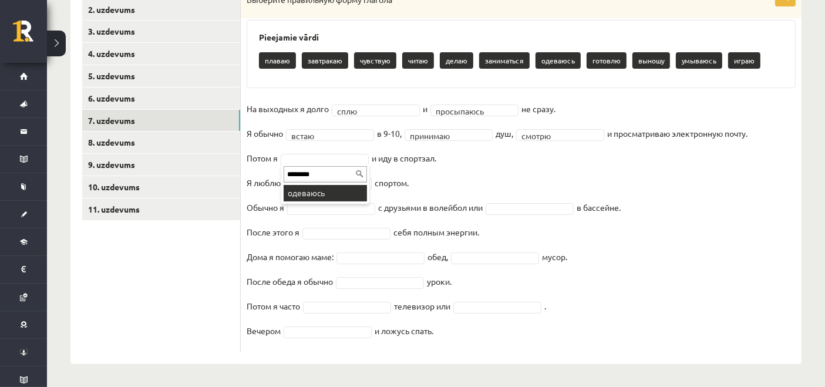
type input "********"
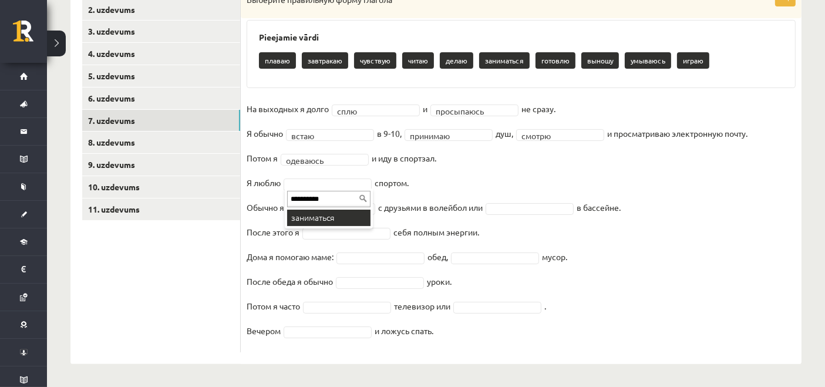
type input "**********"
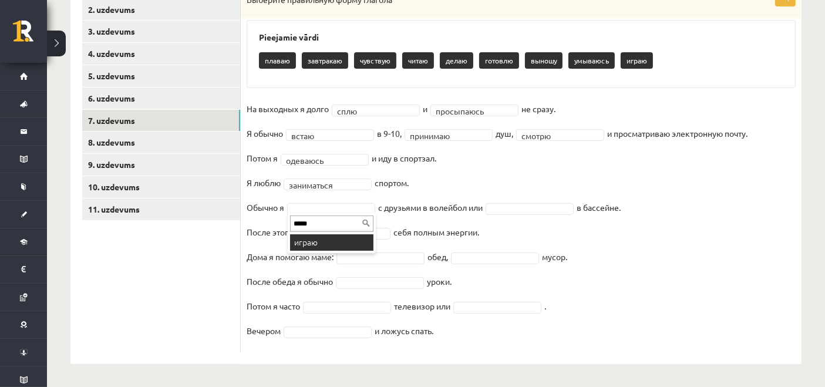
type input "*****"
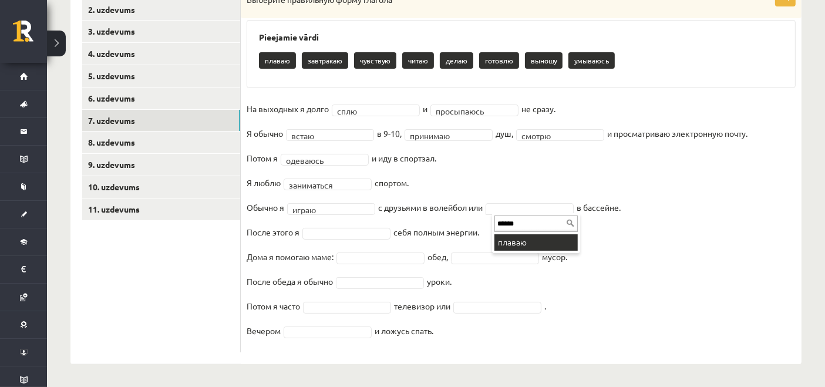
type input "******"
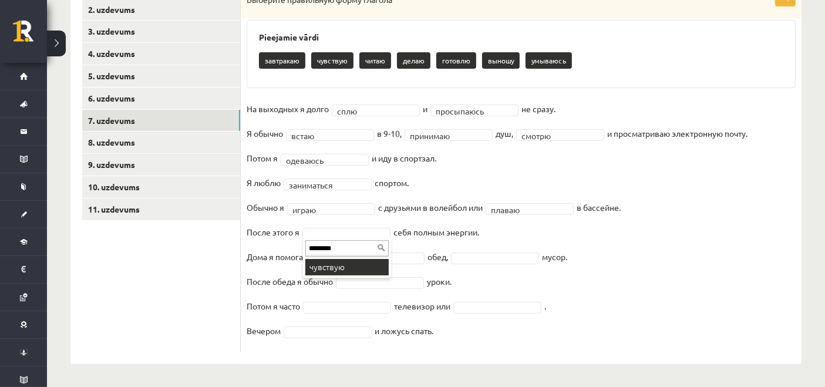
type input "********"
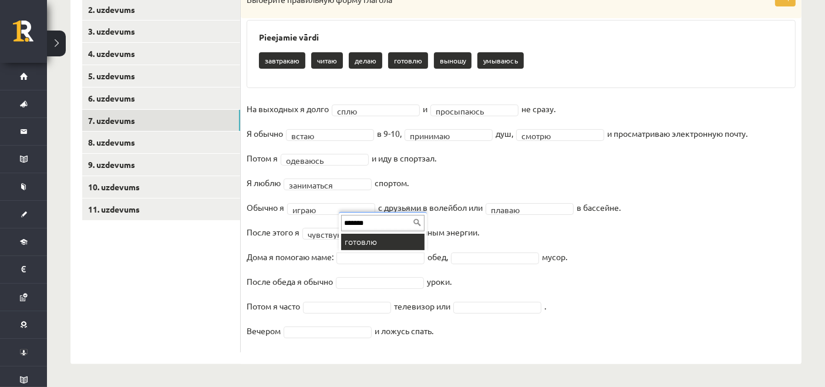
type input "*******"
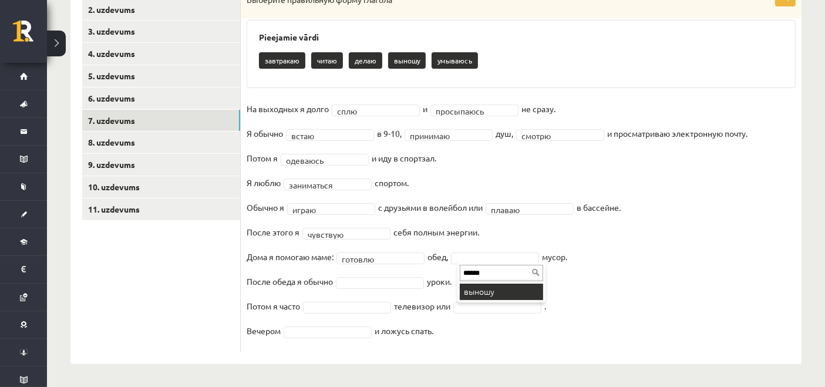
type input "******"
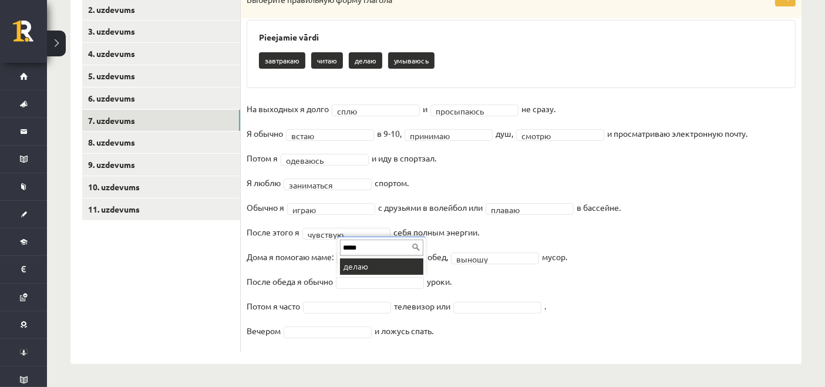
type input "*****"
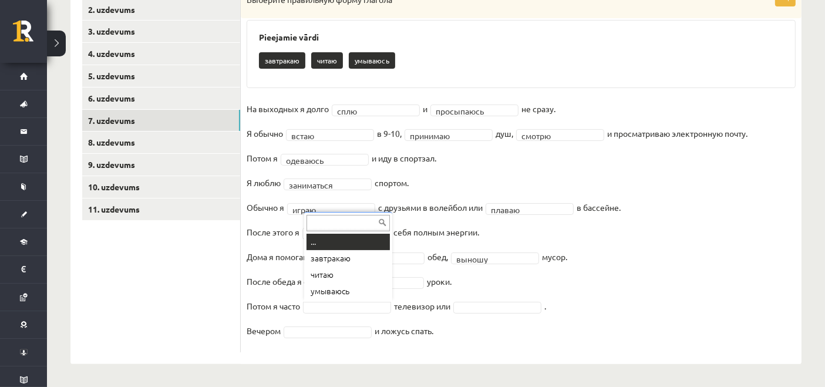
type input "******"
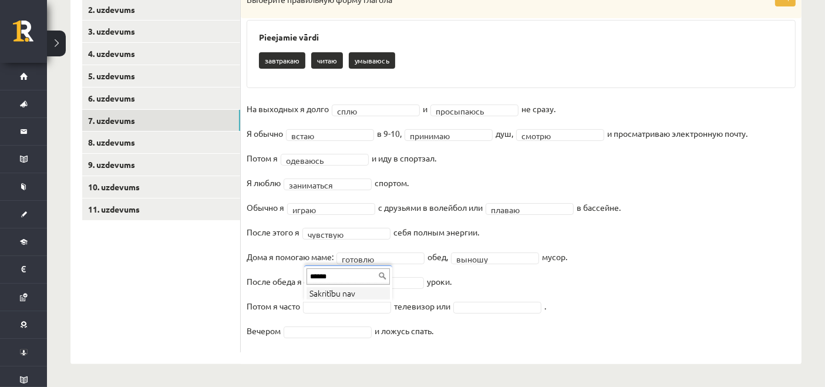
drag, startPoint x: 344, startPoint y: 275, endPoint x: 253, endPoint y: 284, distance: 91.5
click at [490, 313] on fieldset "**********" at bounding box center [521, 223] width 549 height 247
click at [490, 312] on fieldset "**********" at bounding box center [521, 223] width 549 height 247
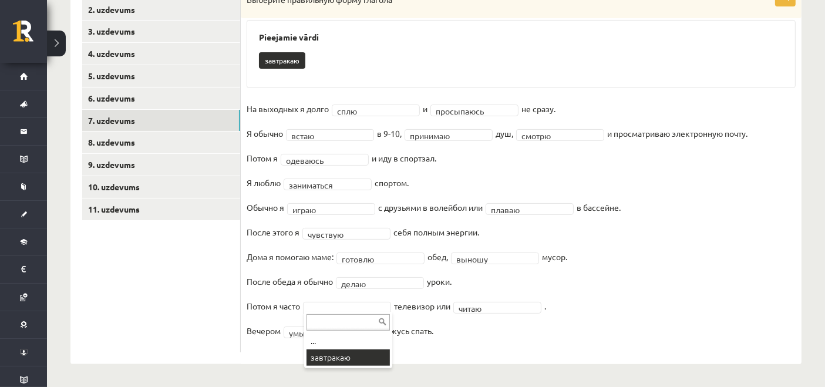
scroll to position [206, 0]
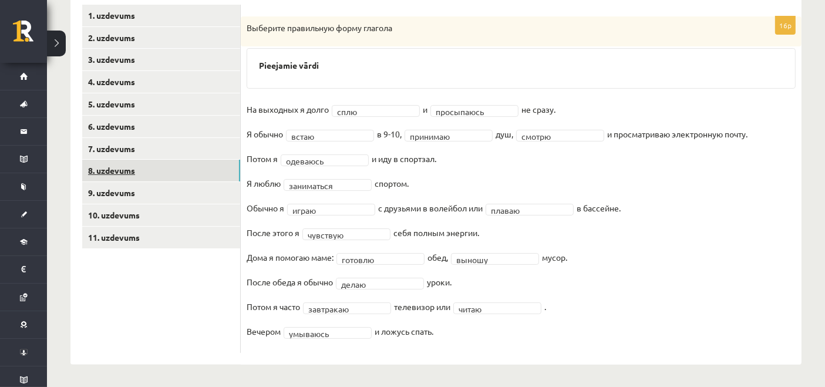
click at [157, 176] on link "8. uzdevums" at bounding box center [161, 171] width 158 height 22
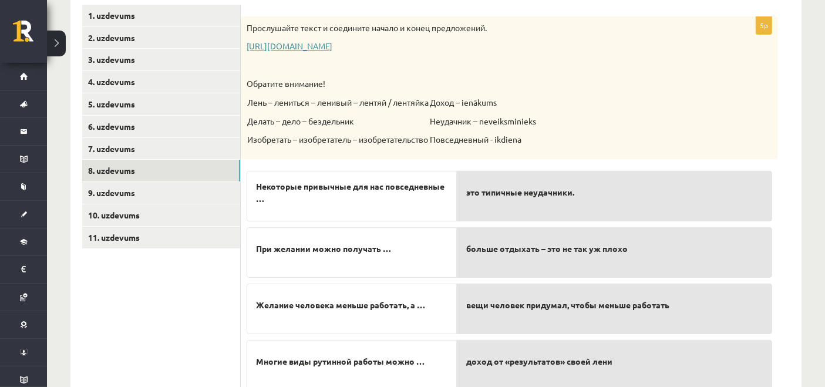
click at [297, 45] on link "[URL][DOMAIN_NAME]" at bounding box center [290, 46] width 86 height 11
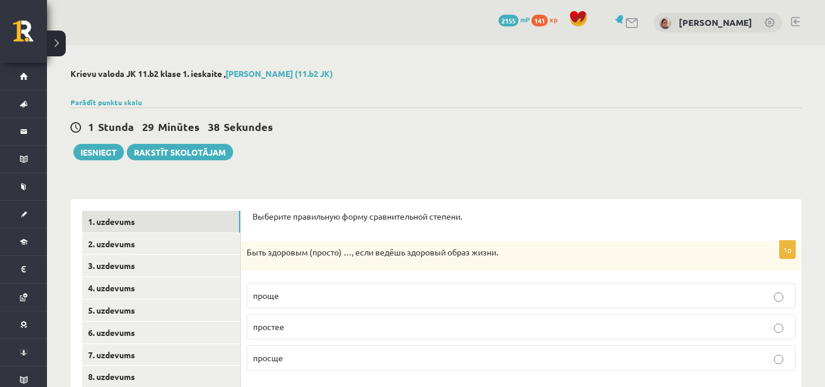
scroll to position [206, 0]
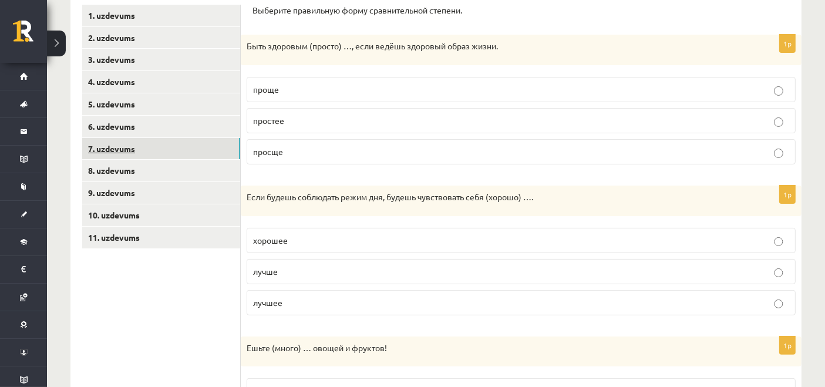
click at [136, 138] on link "7. uzdevums" at bounding box center [161, 149] width 158 height 22
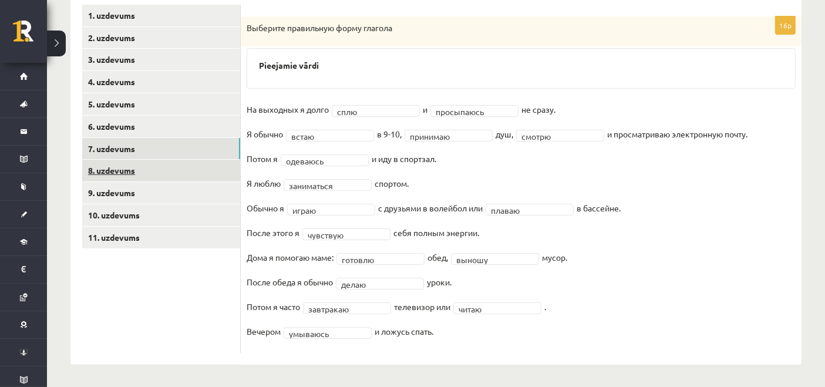
click at [144, 165] on link "8. uzdevums" at bounding box center [161, 171] width 158 height 22
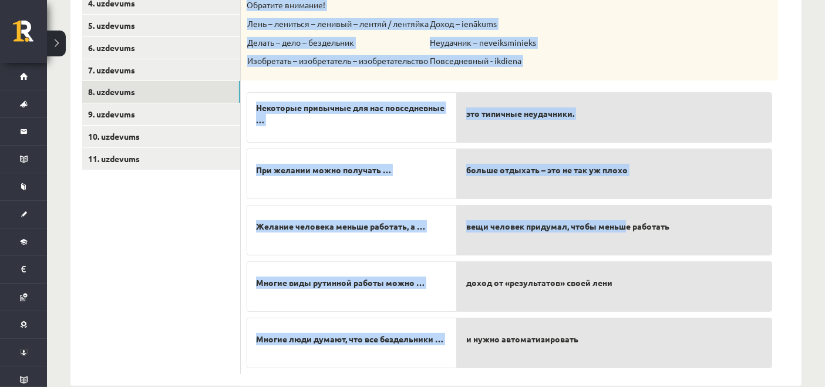
scroll to position [305, 0]
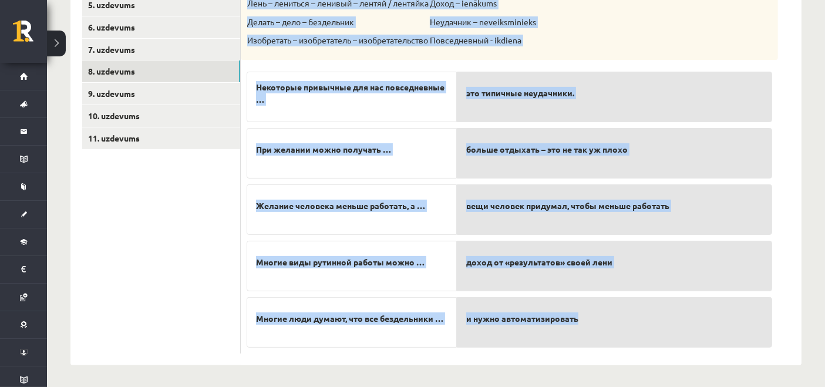
drag, startPoint x: 245, startPoint y: 75, endPoint x: 626, endPoint y: 305, distance: 445.0
click at [626, 305] on div "5p Прослушайте текст и соедините начало и конец предложений. [URL][DOMAIN_NAME]…" at bounding box center [509, 135] width 537 height 436
copy div "Loremips dolorsit! Amet – consecte – adipisc – elitse / doeiusmo Tempor – inci …"
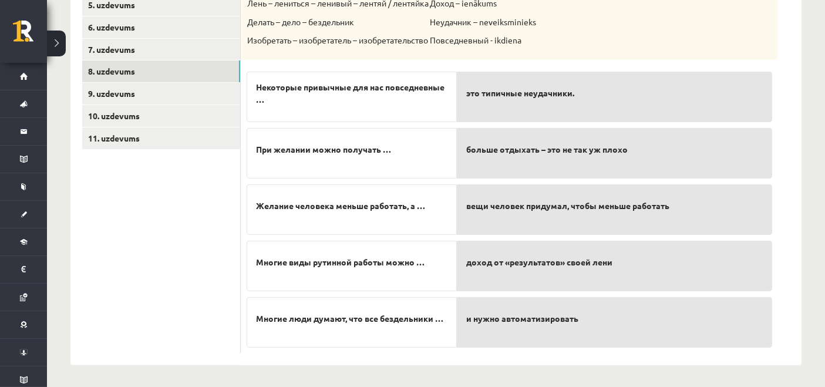
click at [157, 293] on ul "1. uzdevums 2. uzdevums 3. uzdevums 4. uzdevums 5. uzdevums 6. uzdevums 7. uzde…" at bounding box center [161, 129] width 158 height 448
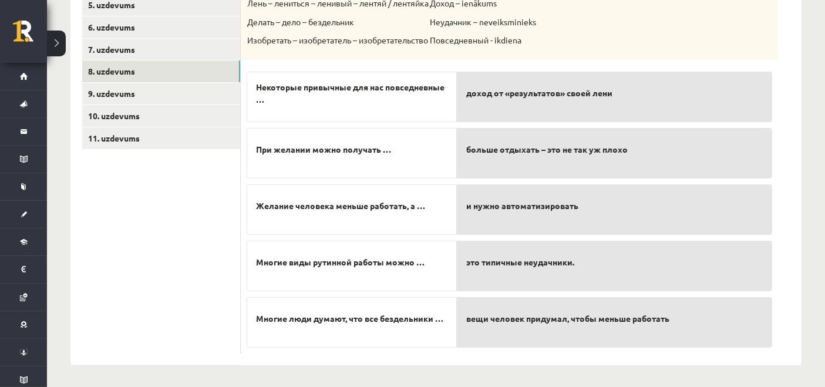
click at [533, 276] on div "это типичные неудачники." at bounding box center [614, 266] width 315 height 50
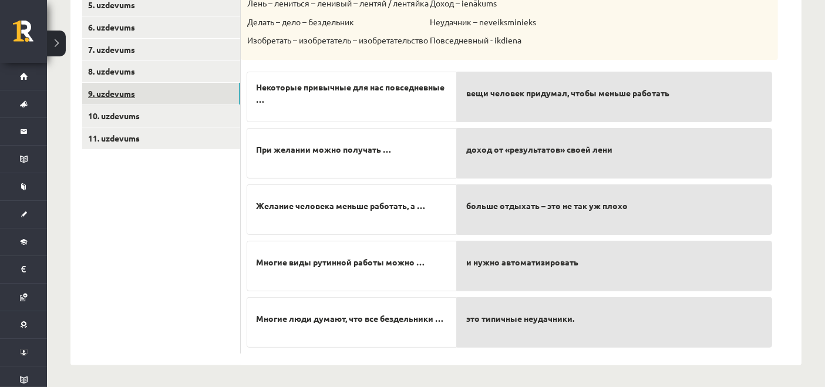
click at [102, 95] on link "9. uzdevums" at bounding box center [161, 94] width 158 height 22
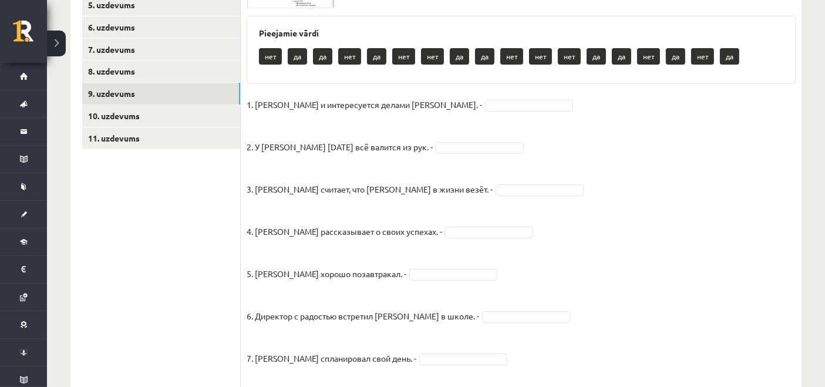
scroll to position [109, 0]
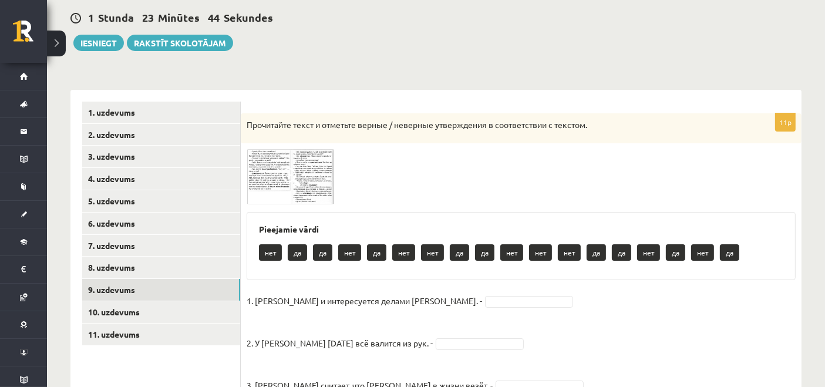
click at [271, 178] on img at bounding box center [291, 176] width 88 height 55
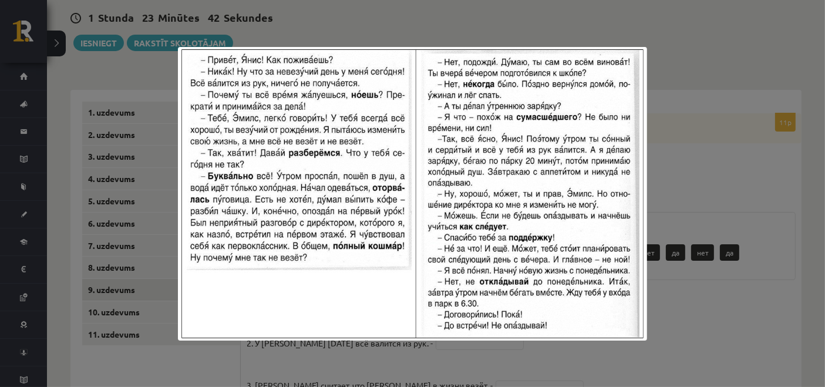
drag, startPoint x: 741, startPoint y: 319, endPoint x: 591, endPoint y: 290, distance: 152.4
click at [741, 318] on div at bounding box center [412, 193] width 825 height 387
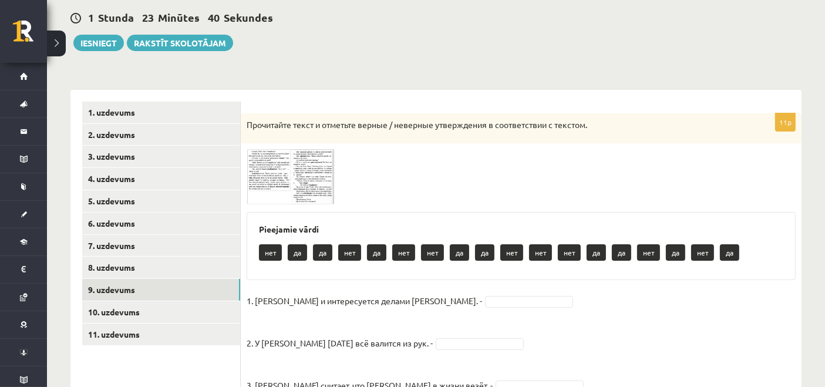
click at [306, 186] on img at bounding box center [291, 176] width 88 height 55
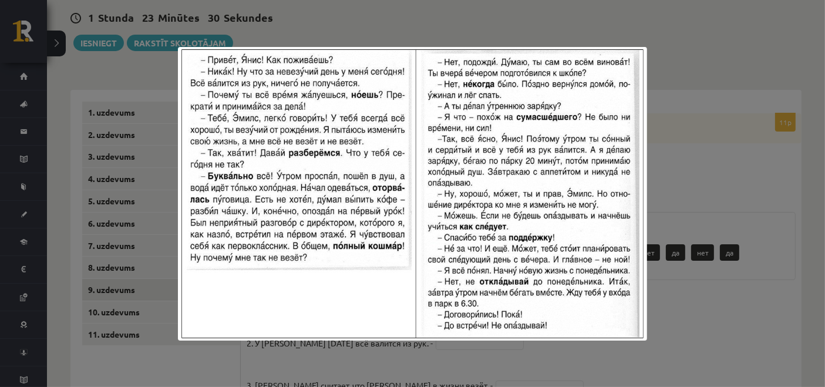
click at [704, 111] on div at bounding box center [412, 193] width 825 height 387
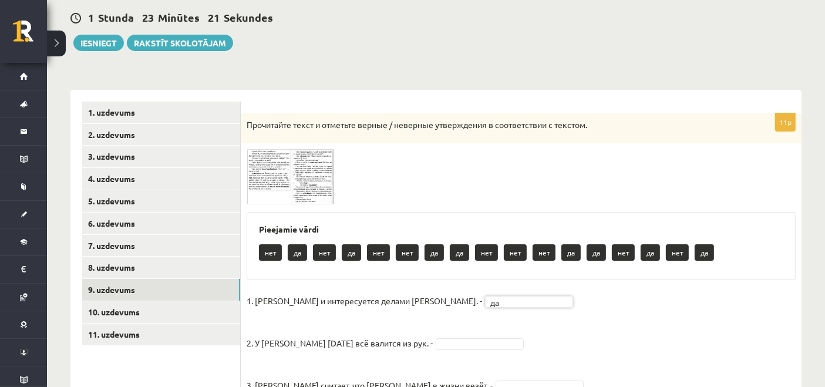
click at [326, 220] on div "Pieejamie vārdi нет да нет да нет нет да да нет нет нет да да нет да нет да" at bounding box center [521, 246] width 549 height 68
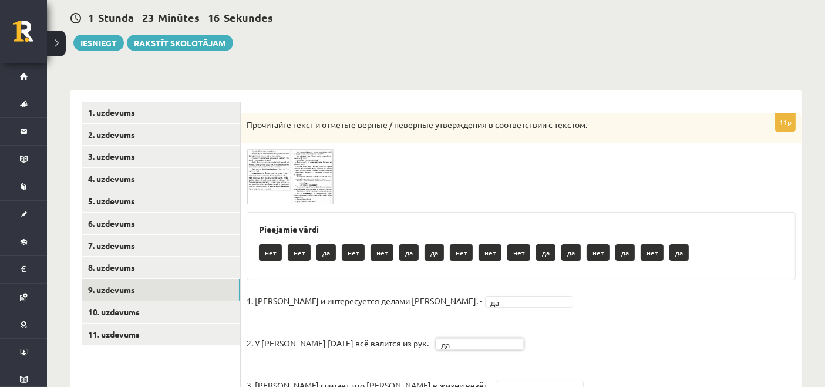
click at [278, 167] on img at bounding box center [291, 176] width 88 height 55
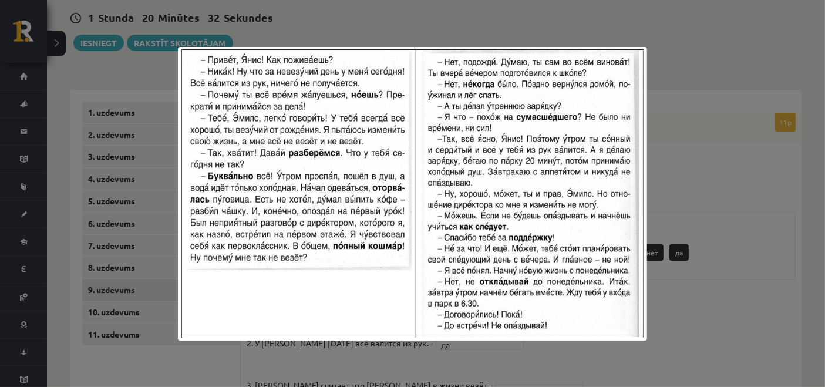
click at [745, 136] on div at bounding box center [412, 193] width 825 height 387
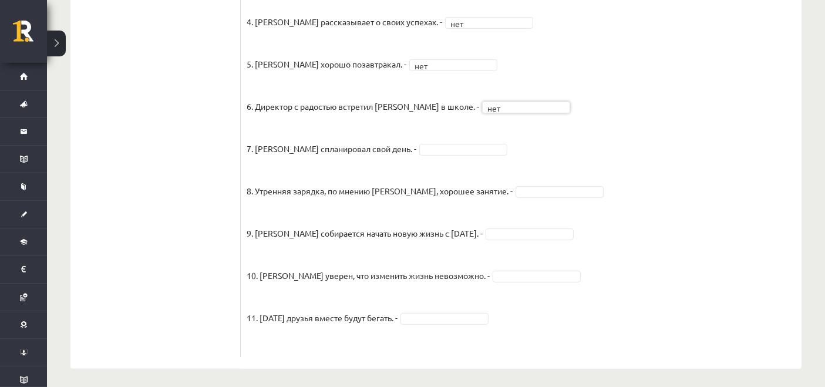
scroll to position [519, 0]
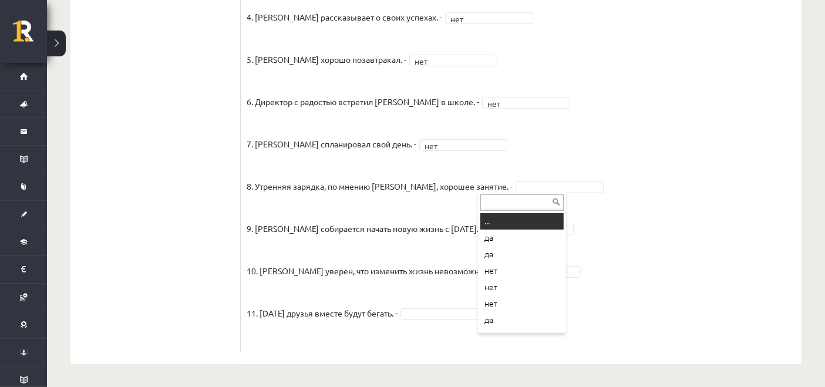
drag, startPoint x: 502, startPoint y: 190, endPoint x: 497, endPoint y: 232, distance: 42.0
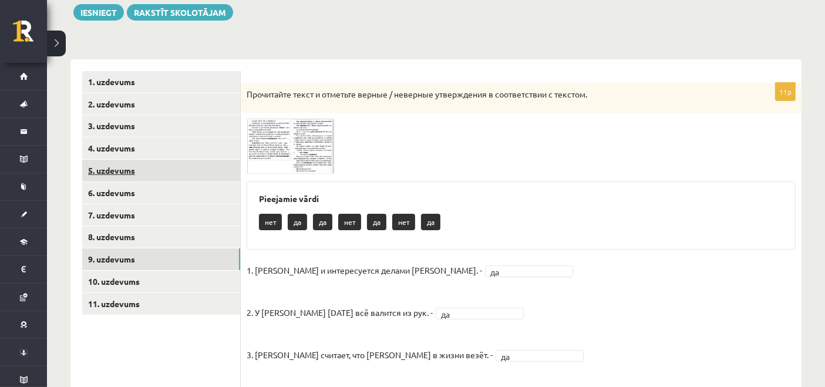
scroll to position [128, 0]
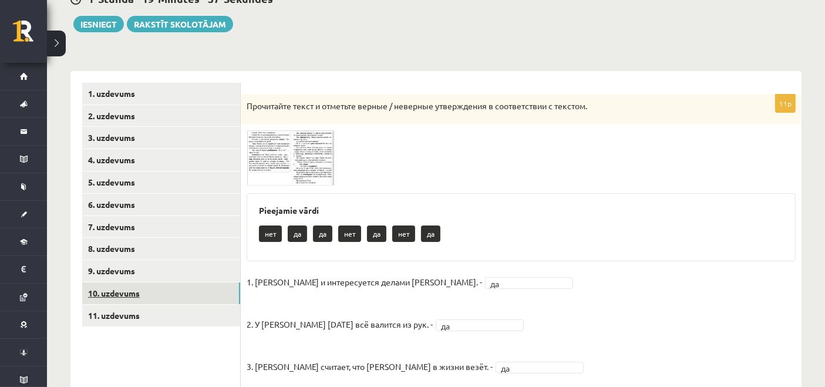
click at [140, 291] on link "10. uzdevums" at bounding box center [161, 293] width 158 height 22
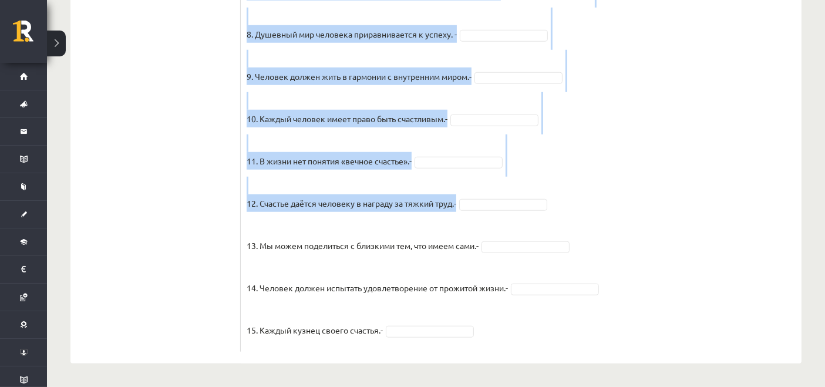
scroll to position [1045, 0]
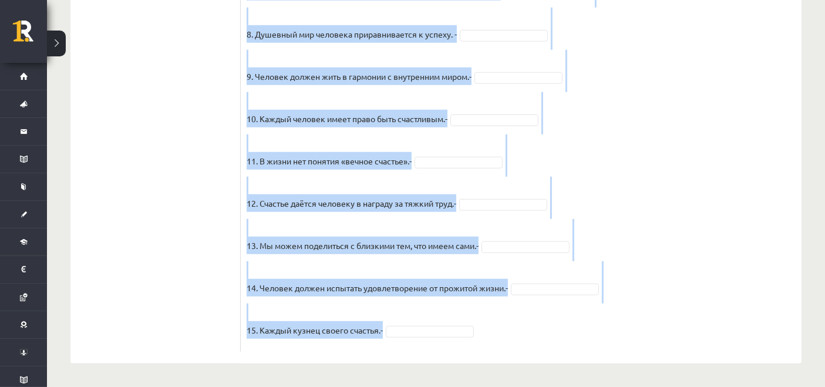
drag, startPoint x: 242, startPoint y: 102, endPoint x: 546, endPoint y: 341, distance: 386.7
copy div "Loremipsum dolor s ametcons adipis / elitsedd eiusmodtemp i utlaboreetdo m aliq…"
click at [744, 237] on fieldset "1. Человек должен жить по составленному плану. - 2. Если хочешь быть успешным –…" at bounding box center [521, 37] width 549 height 616
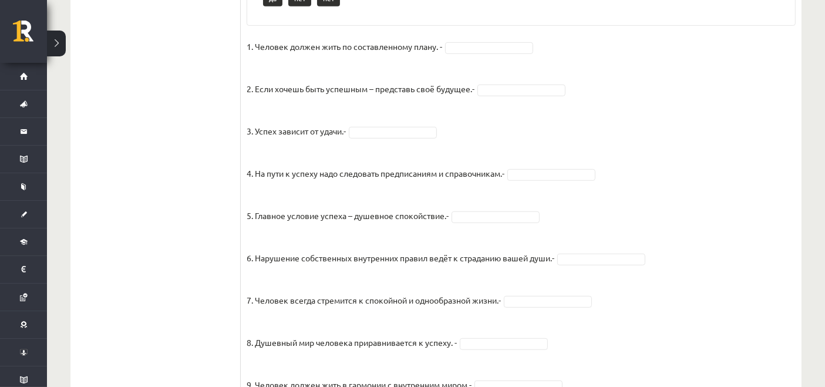
scroll to position [654, 0]
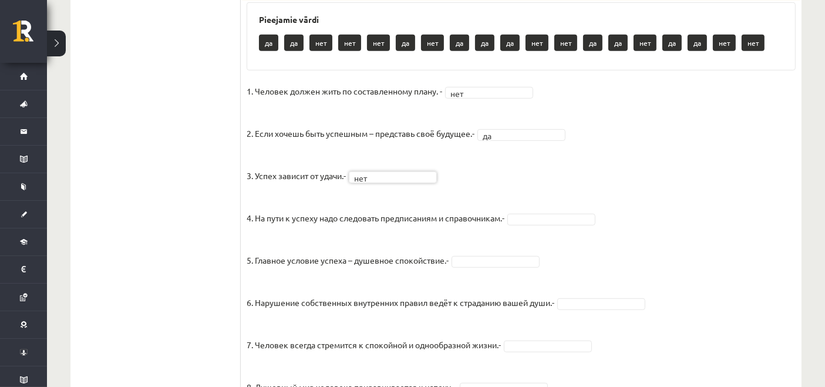
click at [539, 223] on fieldset "1. Человек должен жить по составленному плану. - нет *** 2. Если хочешь быть ус…" at bounding box center [521, 390] width 549 height 616
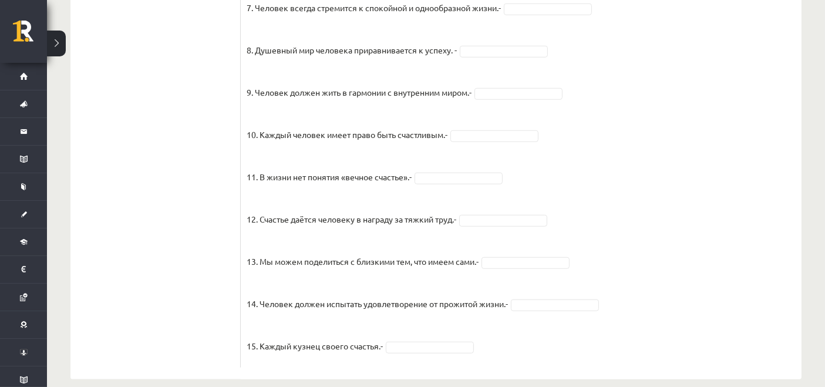
scroll to position [996, 0]
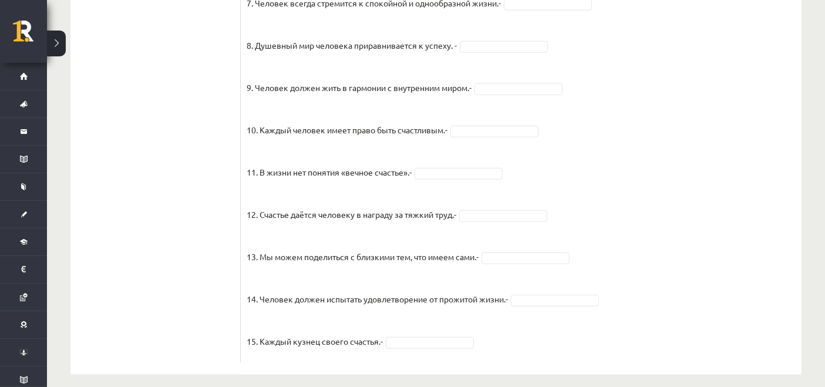
click at [526, 8] on fieldset "1. Человек должен жить по составленному плану. - нет *** 2. Если хочешь быть ус…" at bounding box center [521, 49] width 549 height 616
click at [512, 66] on fieldset "1. Человек должен жить по составленному плану. - нет *** 2. Если хочешь быть ус…" at bounding box center [521, 49] width 549 height 616
click at [467, 177] on fieldset "1. Человек должен жить по составленному плану. - нет *** 2. Если хочешь быть ус…" at bounding box center [521, 49] width 549 height 616
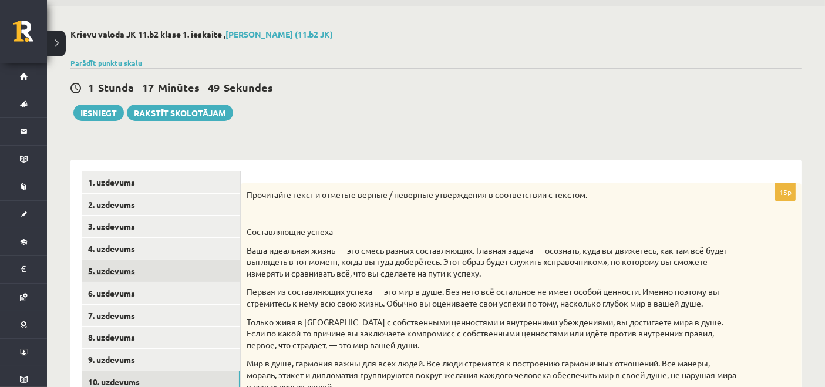
scroll to position [235, 0]
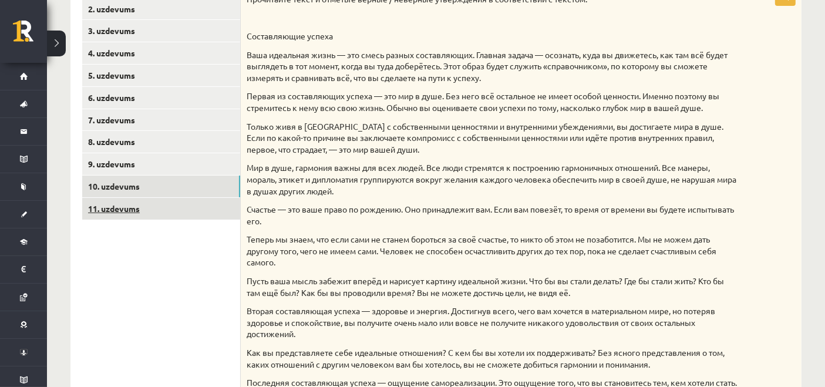
click at [129, 215] on link "11. uzdevums" at bounding box center [161, 209] width 158 height 22
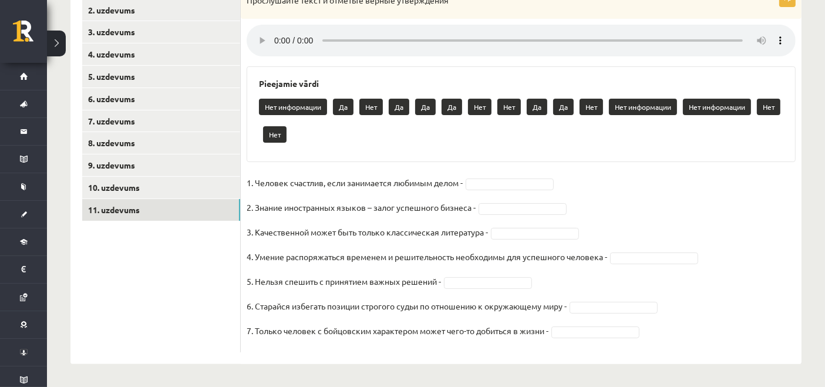
click at [743, 268] on fieldset "1. Человек счастлив, если занимается любимым делом - 2. Знание иностранных язык…" at bounding box center [521, 260] width 549 height 173
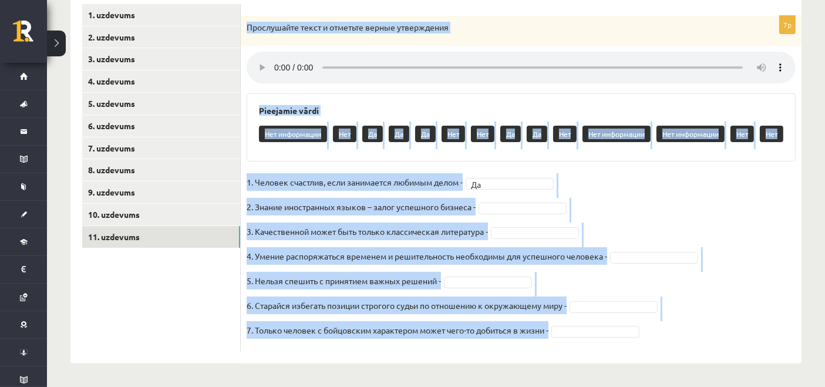
drag, startPoint x: 244, startPoint y: 195, endPoint x: 652, endPoint y: 389, distance: 452.4
copy div "Loremipsumd sitam c adipisci elitse doeiusmodte Incididun utlab Etd magnaaliqu …"
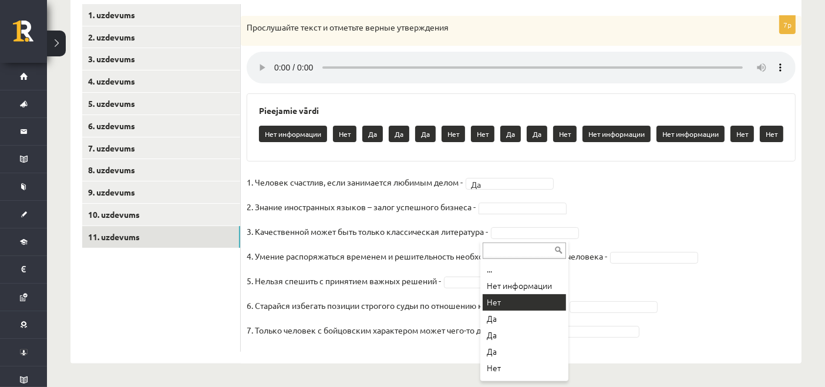
scroll to position [206, 0]
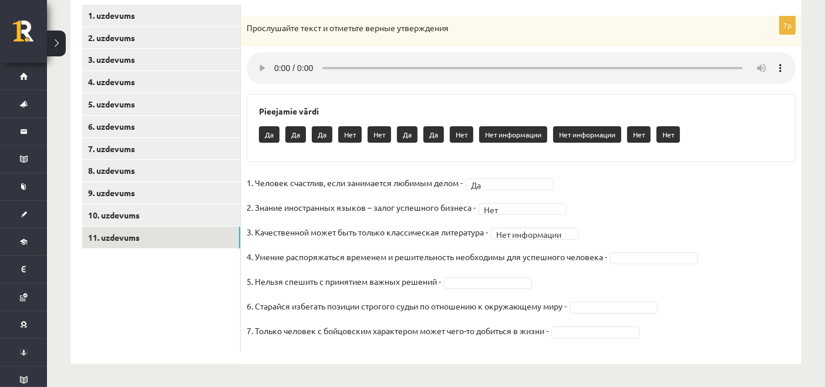
click at [531, 238] on fieldset "**********" at bounding box center [521, 260] width 549 height 173
click at [529, 238] on fieldset "**********" at bounding box center [521, 260] width 549 height 173
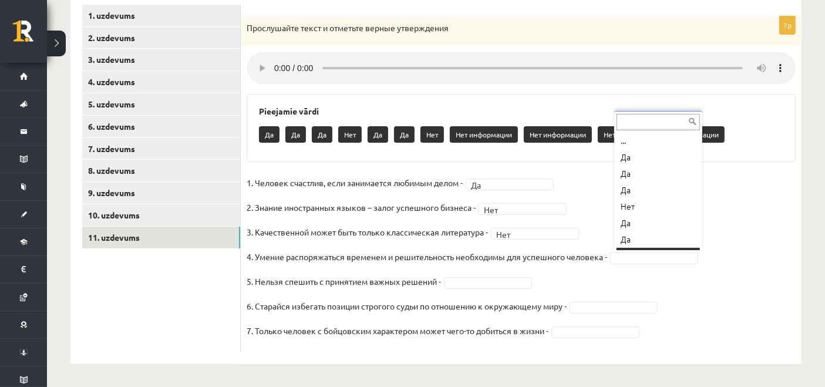
scroll to position [14, 0]
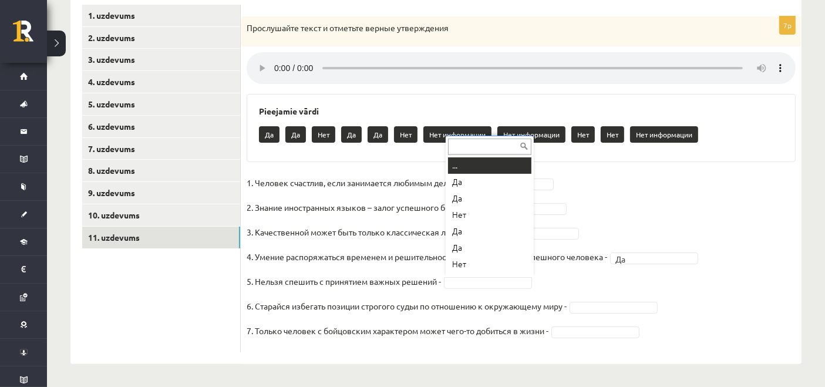
drag, startPoint x: 462, startPoint y: 283, endPoint x: 471, endPoint y: 284, distance: 8.9
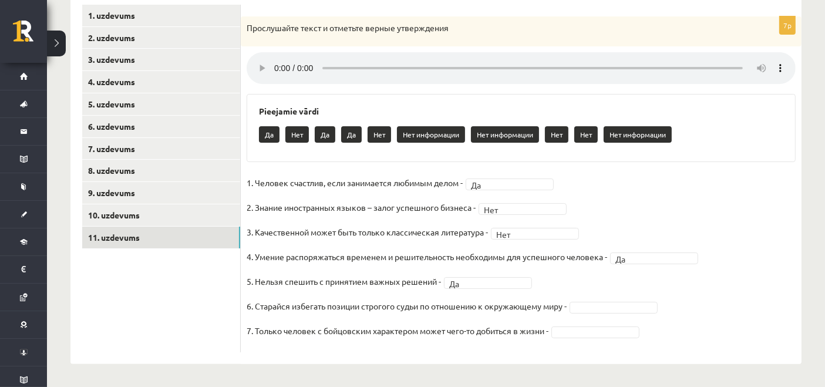
click at [587, 313] on fieldset "1. Человек счастлив, если занимается любимым делом - Да ** 2. Знание иностранны…" at bounding box center [521, 260] width 549 height 173
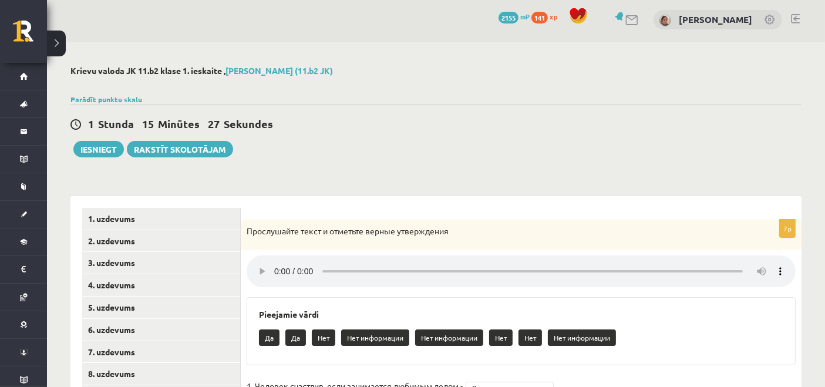
scroll to position [0, 0]
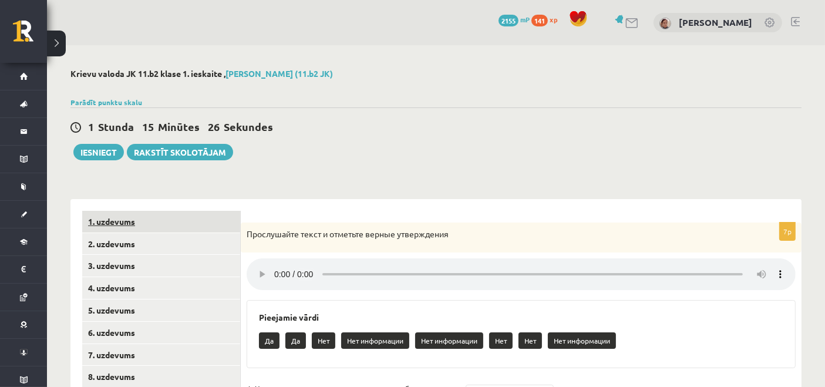
click at [120, 225] on link "1. uzdevums" at bounding box center [161, 222] width 158 height 22
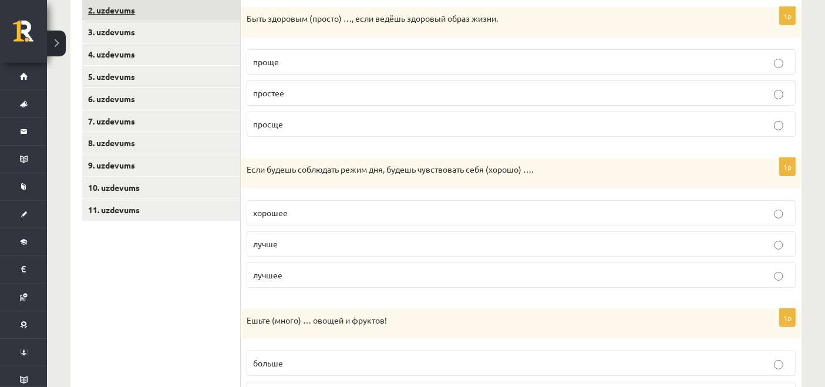
scroll to position [38, 0]
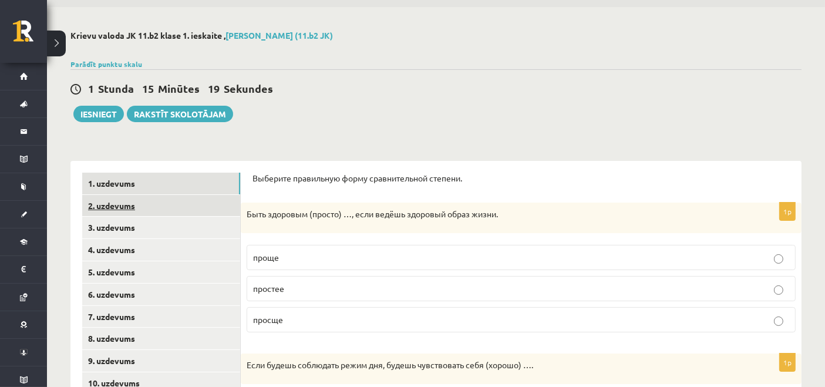
click at [134, 211] on link "2. uzdevums" at bounding box center [161, 206] width 158 height 22
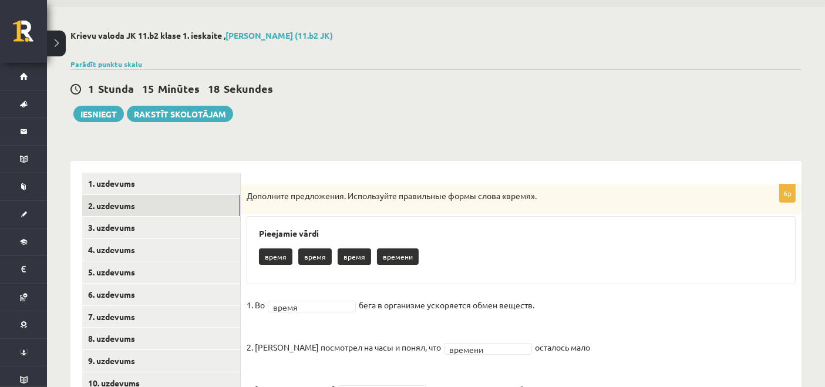
scroll to position [223, 0]
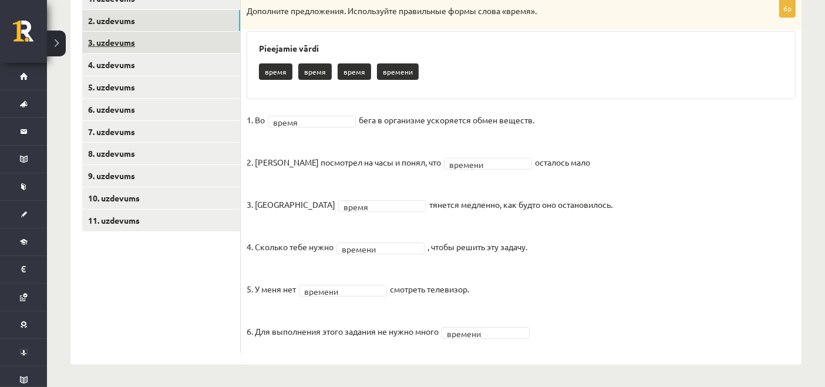
click at [126, 44] on link "3. uzdevums" at bounding box center [161, 43] width 158 height 22
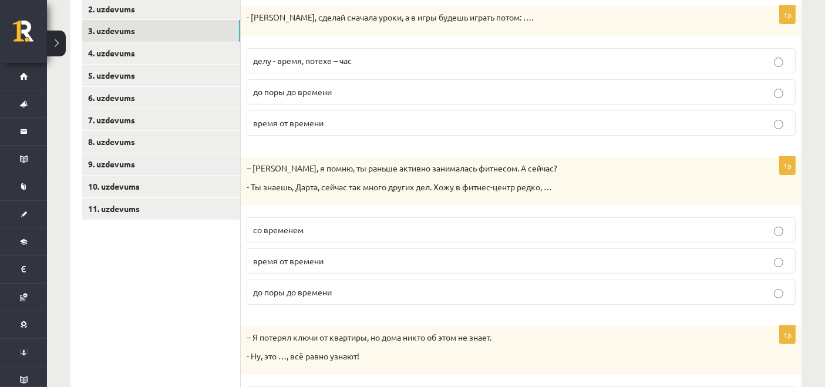
scroll to position [140, 0]
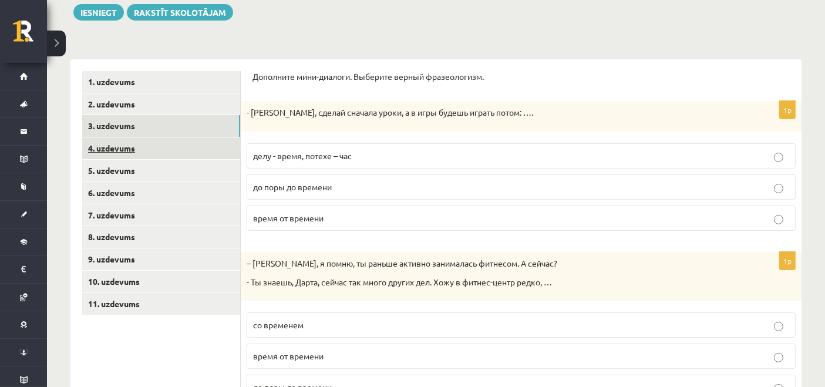
click at [154, 145] on link "4. uzdevums" at bounding box center [161, 148] width 158 height 22
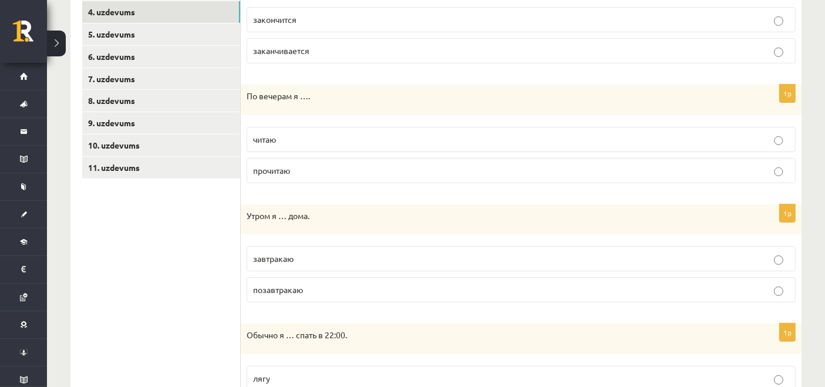
scroll to position [241, 0]
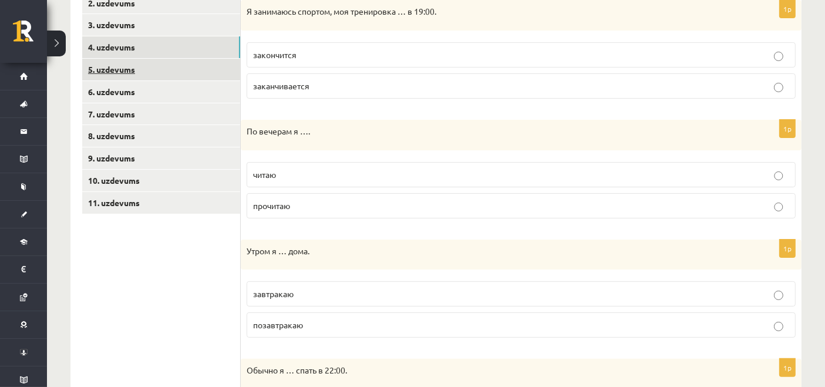
click at [135, 72] on link "5. uzdevums" at bounding box center [161, 70] width 158 height 22
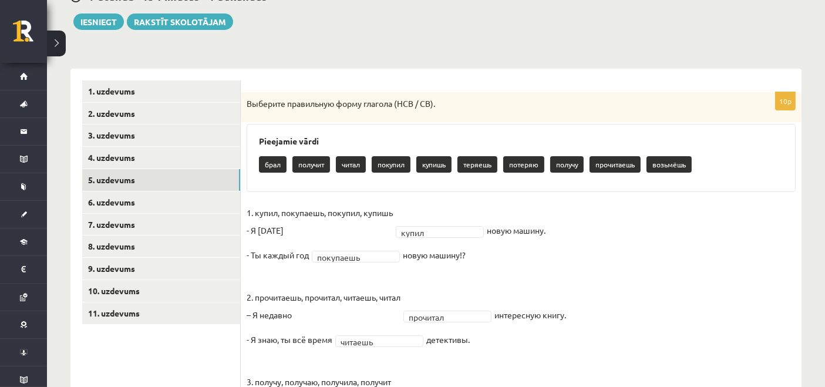
scroll to position [1, 0]
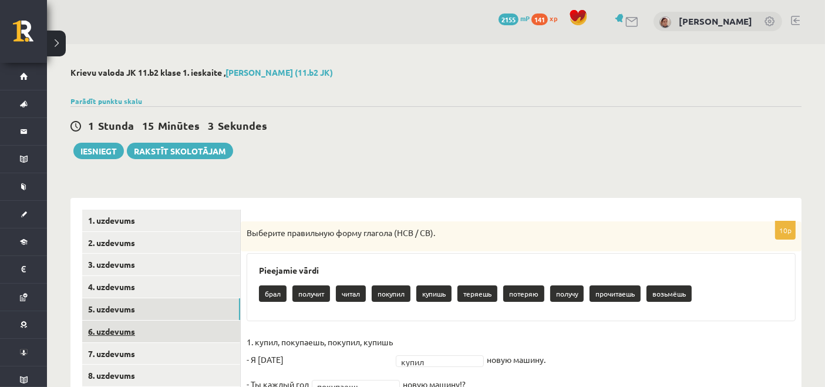
click at [97, 329] on link "6. uzdevums" at bounding box center [161, 331] width 158 height 22
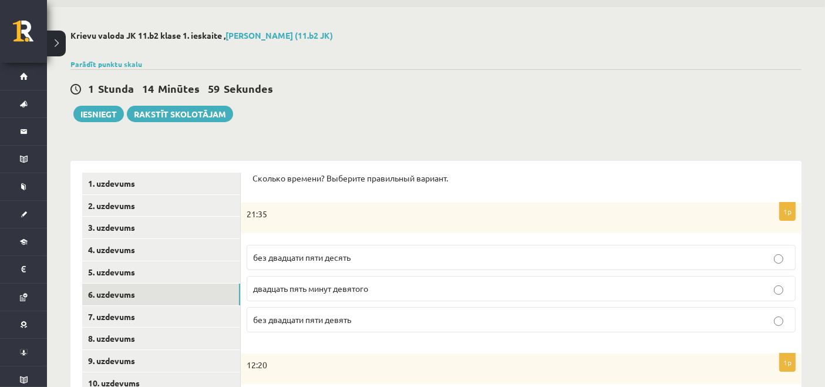
scroll to position [234, 0]
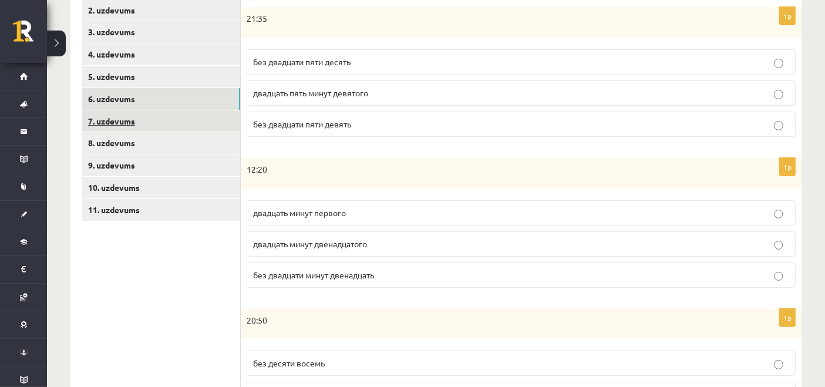
click at [112, 118] on link "7. uzdevums" at bounding box center [161, 121] width 158 height 22
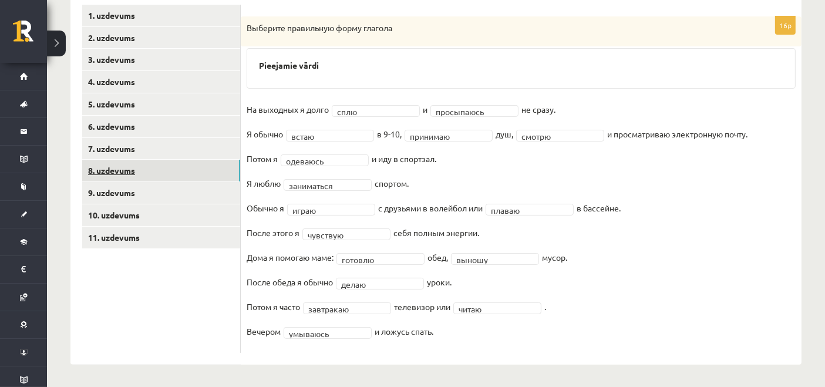
click at [120, 165] on link "8. uzdevums" at bounding box center [161, 171] width 158 height 22
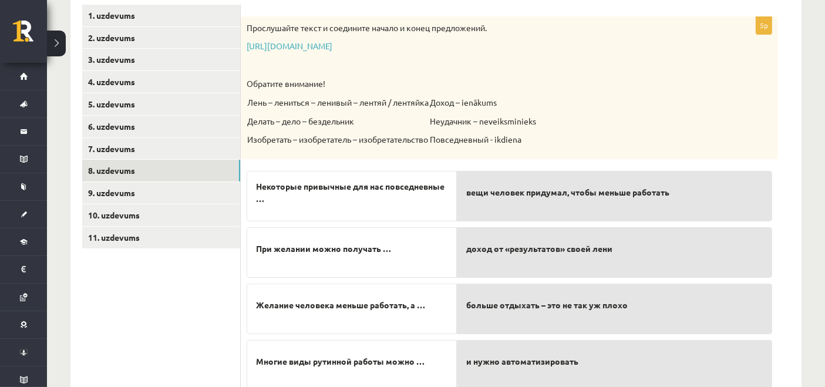
scroll to position [305, 0]
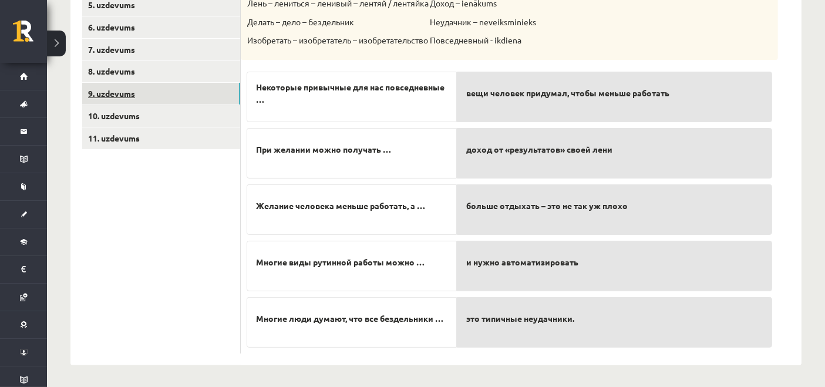
click at [186, 93] on link "9. uzdevums" at bounding box center [161, 94] width 158 height 22
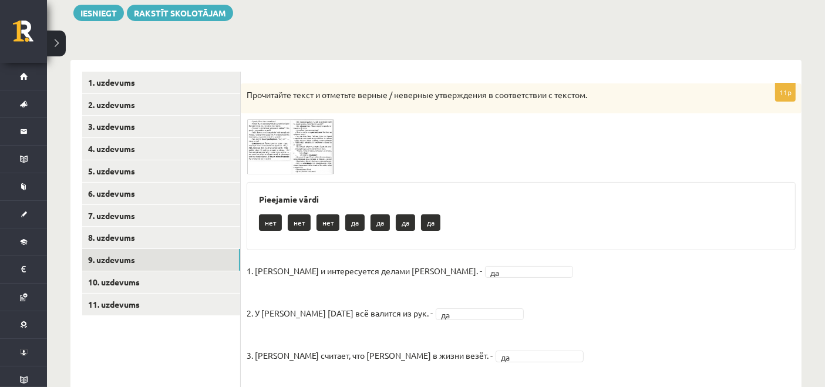
scroll to position [128, 0]
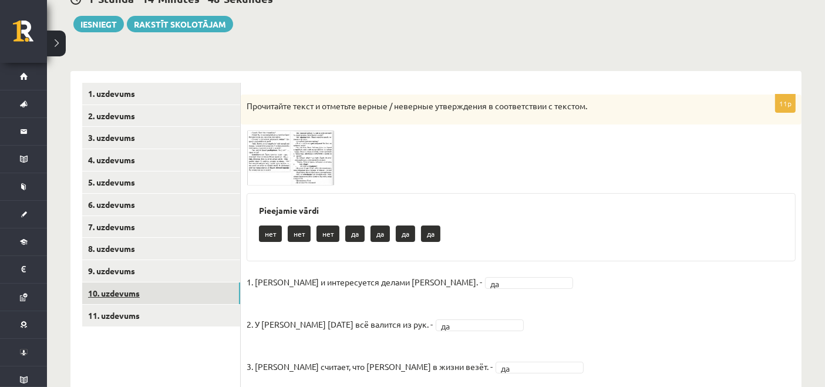
click at [139, 285] on link "10. uzdevums" at bounding box center [161, 293] width 158 height 22
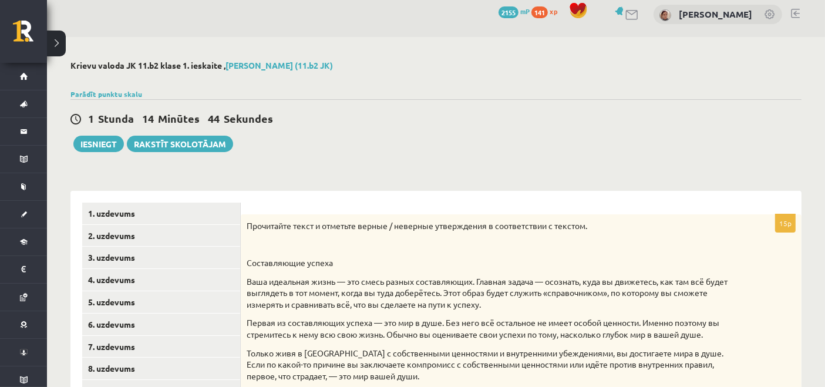
scroll to position [0, 0]
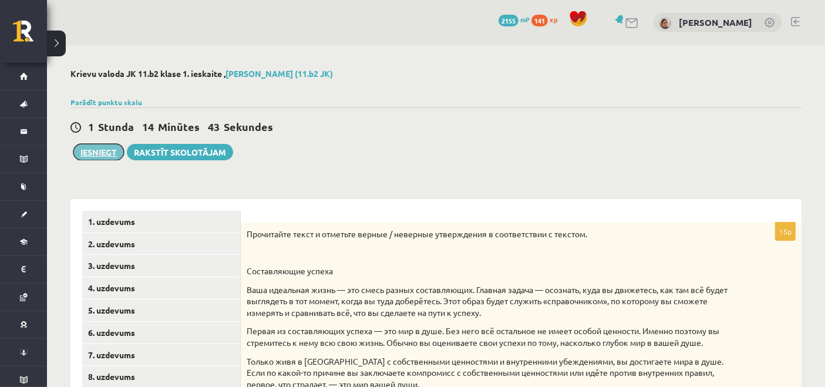
click at [91, 151] on button "Iesniegt" at bounding box center [98, 152] width 50 height 16
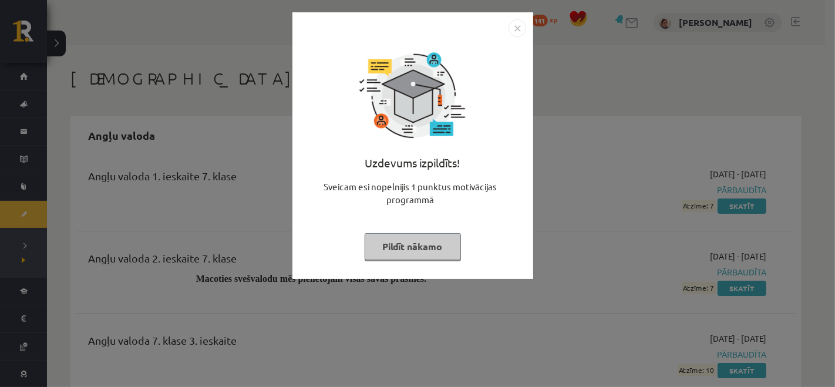
click at [518, 26] on img "Close" at bounding box center [517, 28] width 18 height 18
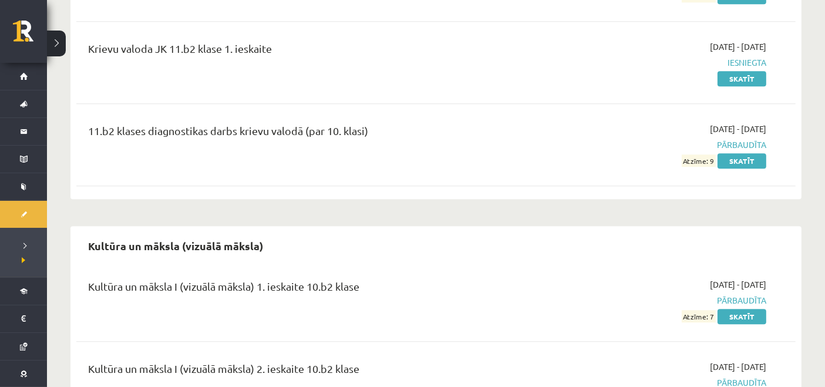
scroll to position [7435, 0]
